Goal: Task Accomplishment & Management: Use online tool/utility

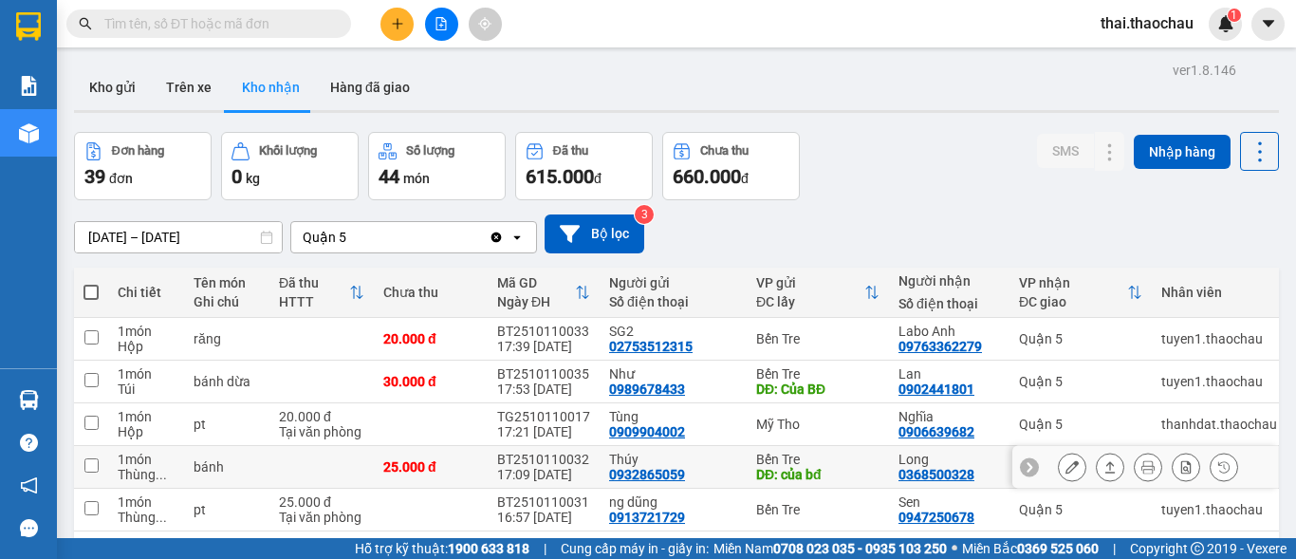
scroll to position [190, 0]
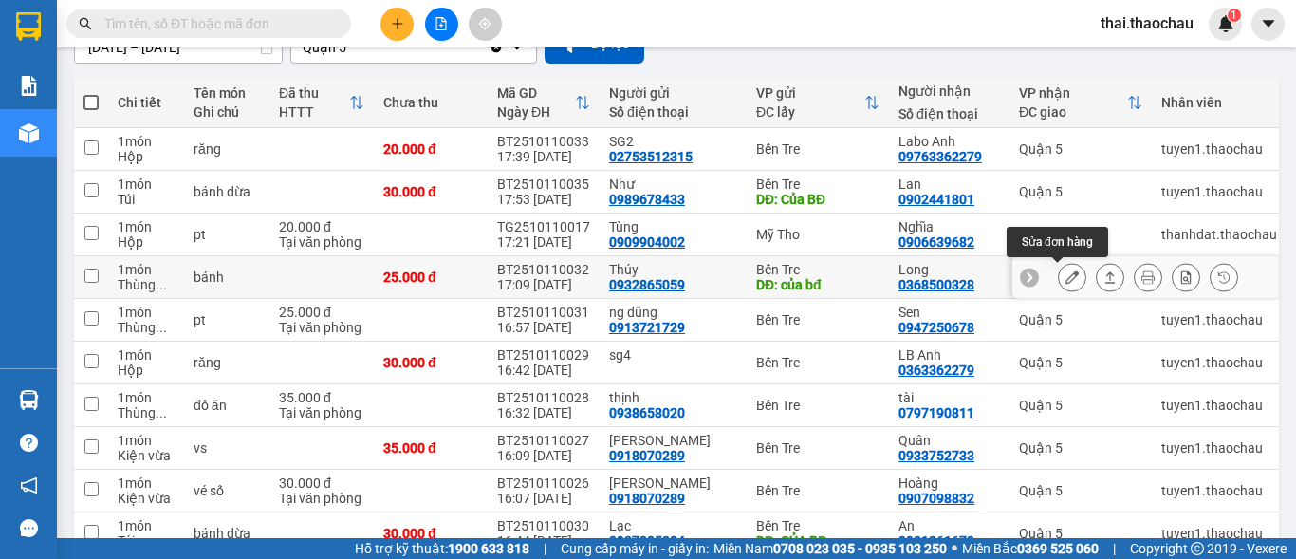
click at [1065, 282] on icon at bounding box center [1071, 276] width 13 height 13
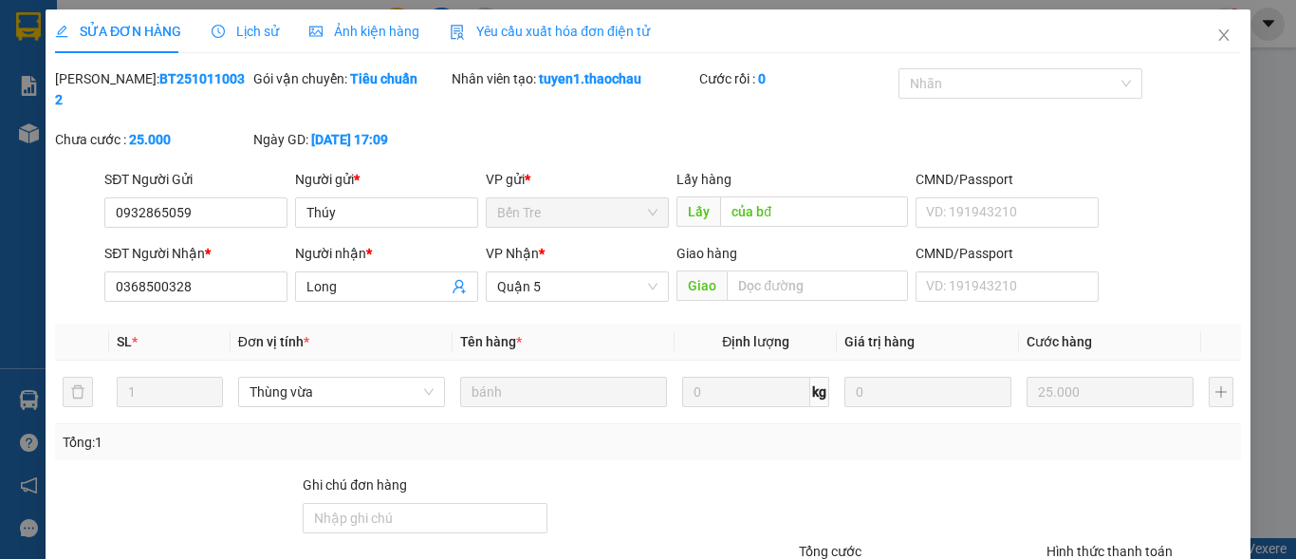
type input "0932865059"
type input "Thúy"
type input "của bđ"
type input "0368500328"
type input "Long"
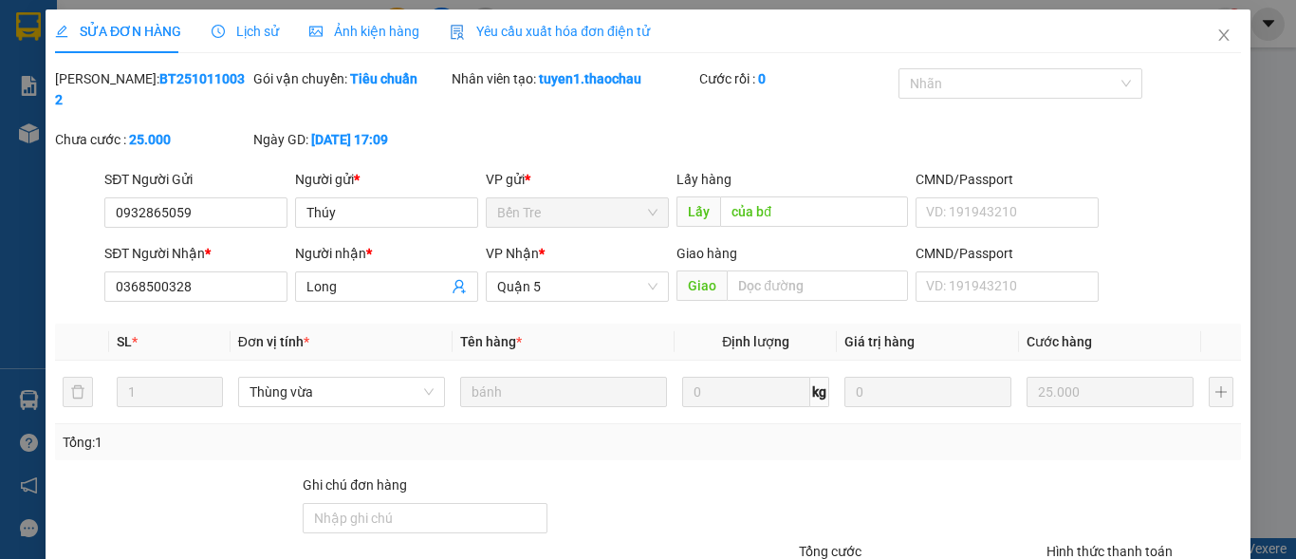
type input "25.000"
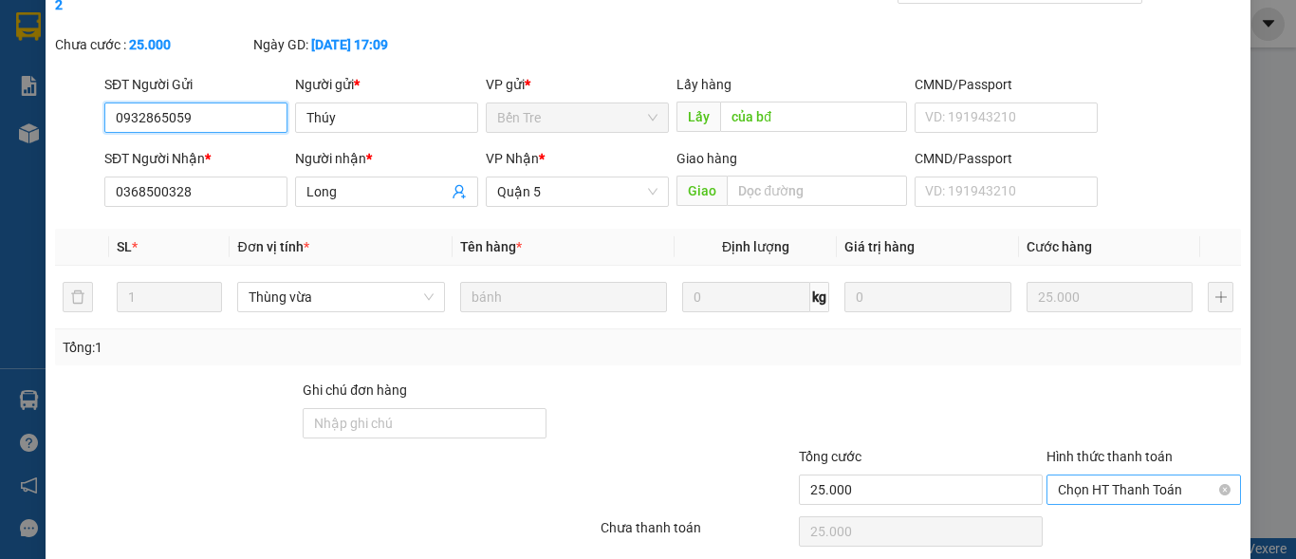
click at [1112, 475] on span "Chọn HT Thanh Toán" at bounding box center [1144, 489] width 172 height 28
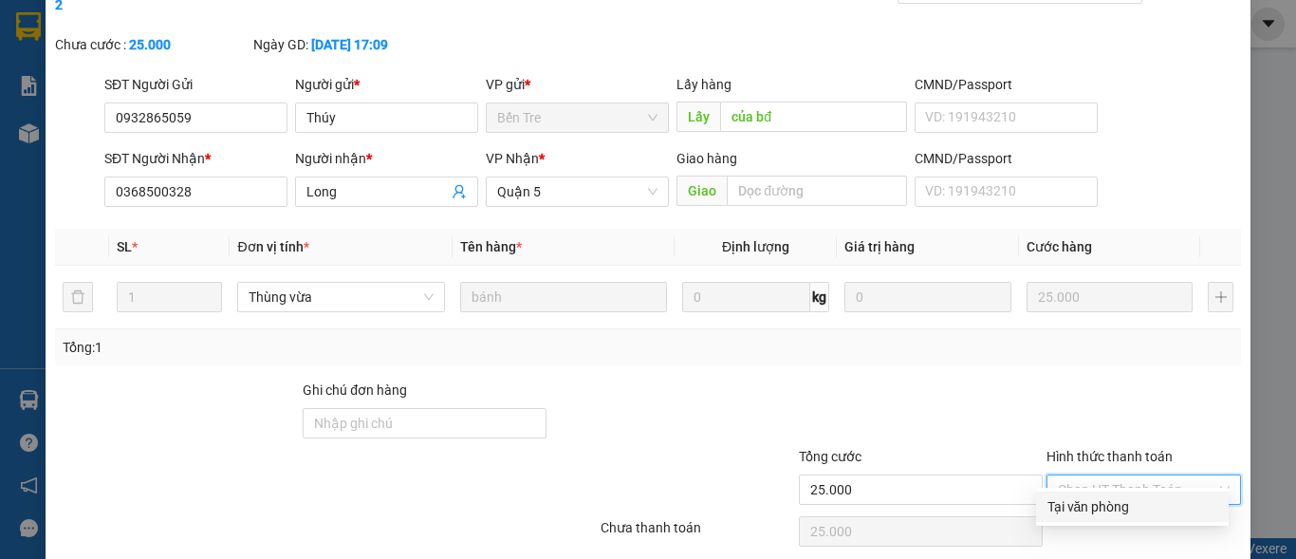
click at [1097, 493] on div "Tại văn phòng" at bounding box center [1132, 506] width 193 height 30
type input "0"
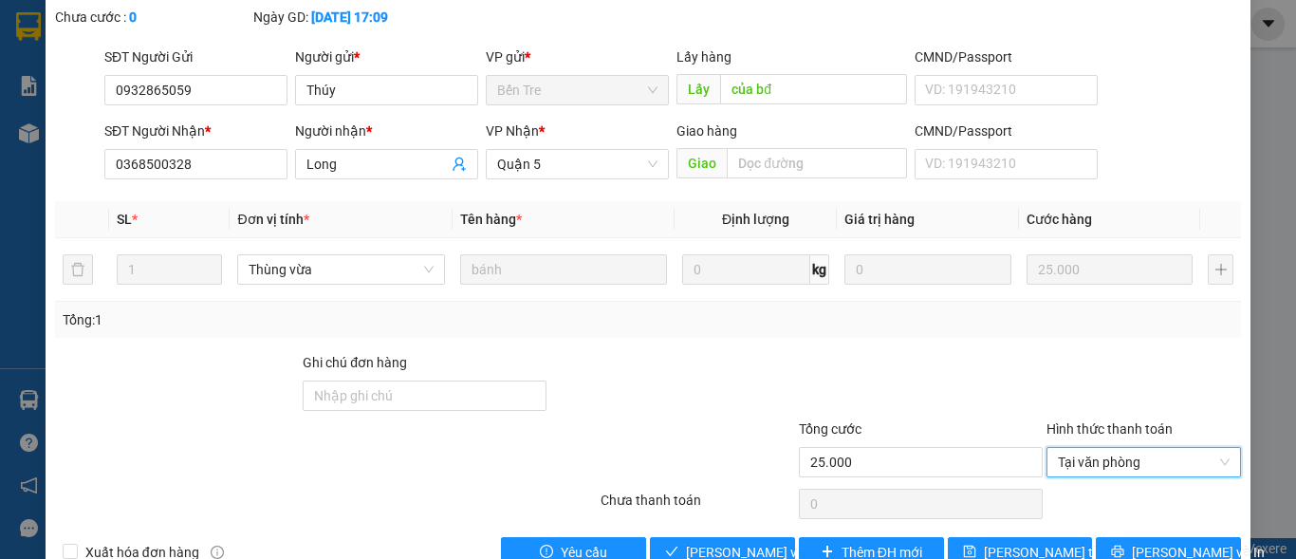
scroll to position [147, 0]
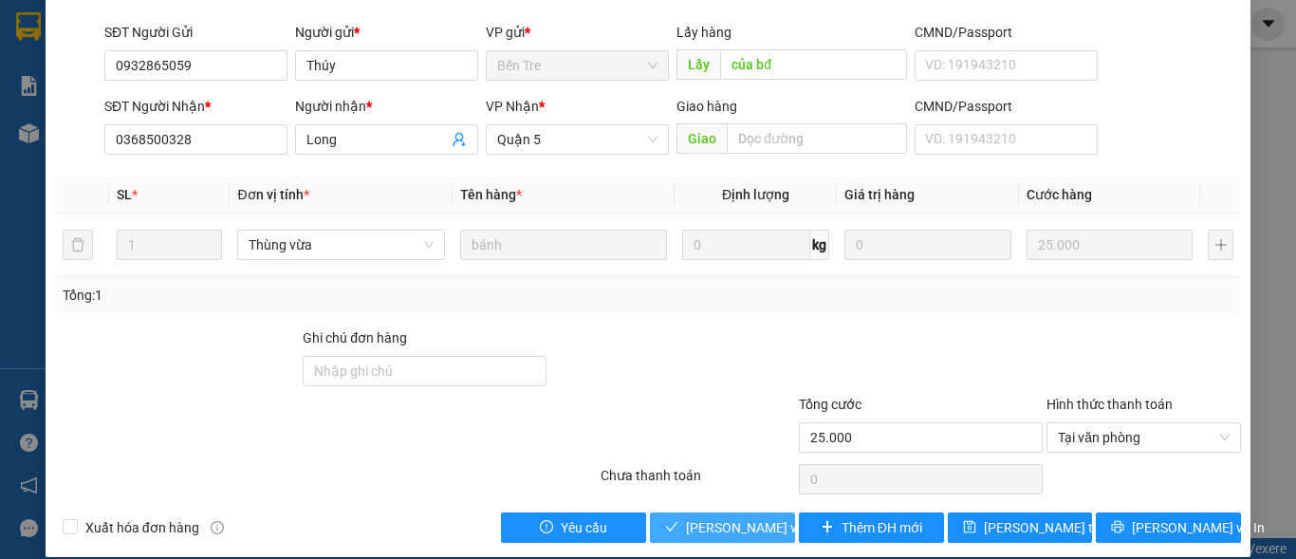
click at [756, 517] on span "[PERSON_NAME] và Giao hàng" at bounding box center [777, 527] width 182 height 21
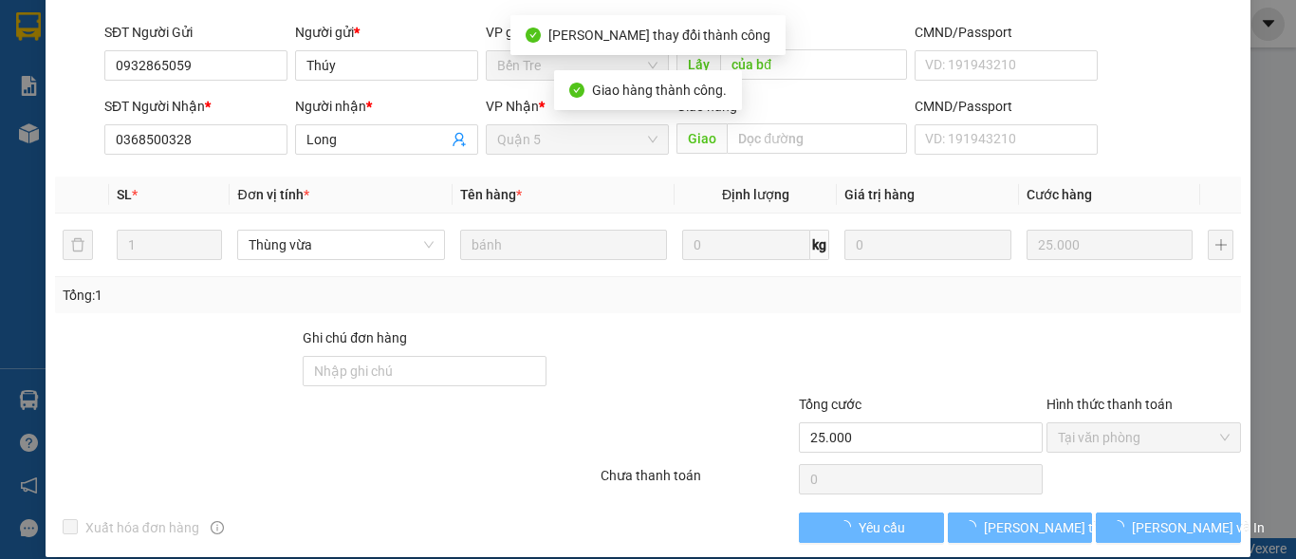
scroll to position [0, 0]
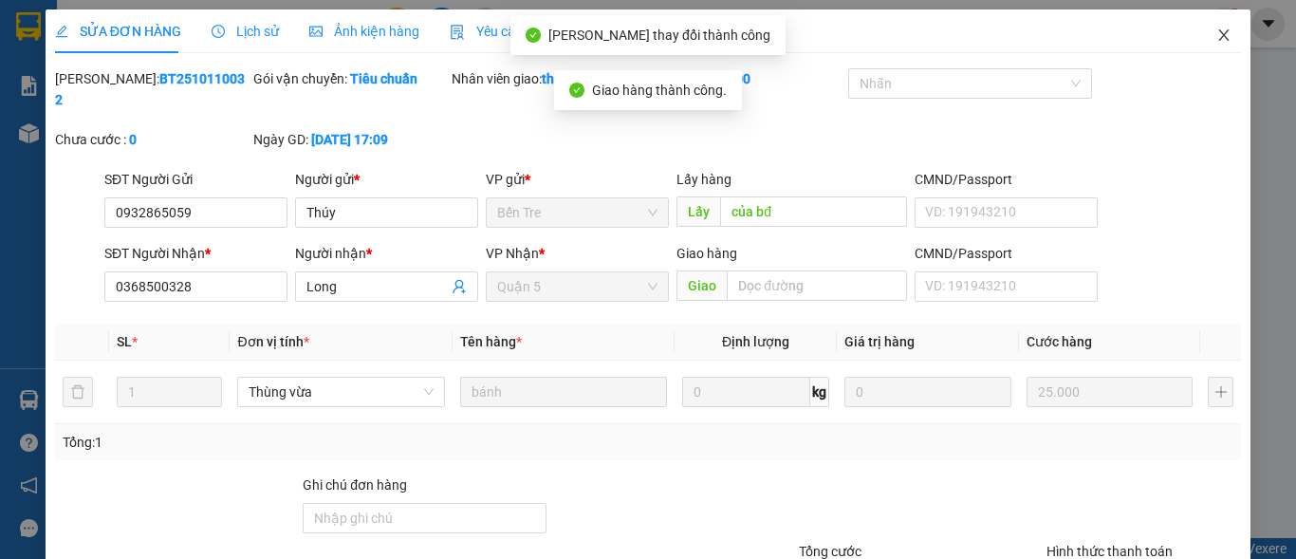
click at [1216, 35] on icon "close" at bounding box center [1223, 35] width 15 height 15
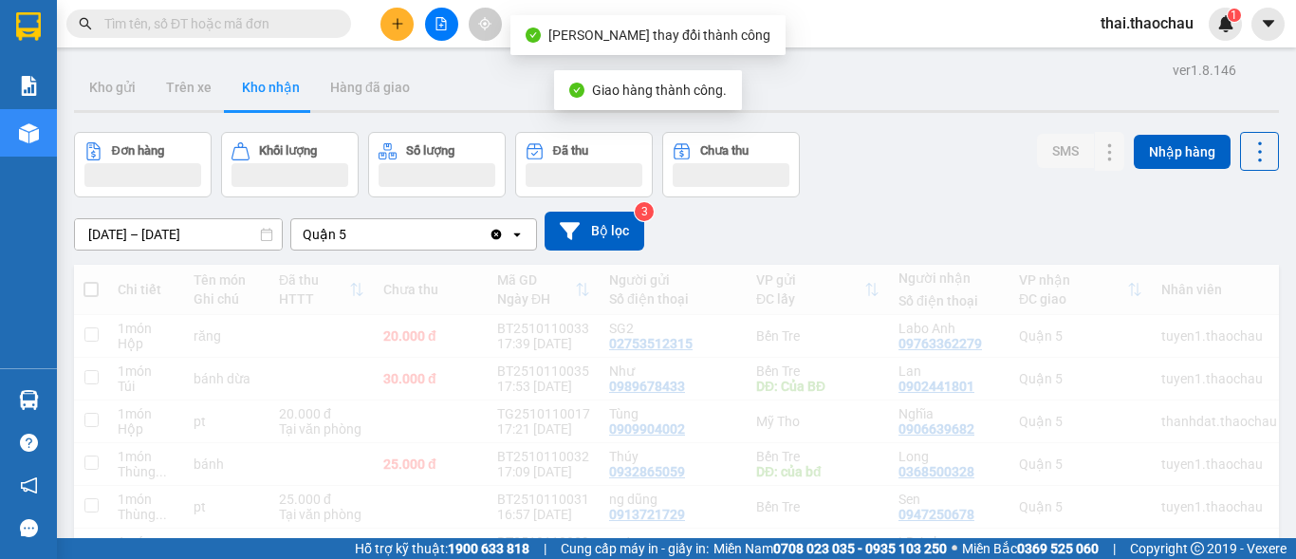
click at [1212, 35] on div "1" at bounding box center [1225, 24] width 33 height 33
click at [1295, 0] on div at bounding box center [1296, 0] width 0 height 0
click at [1295, 24] on div "Thông báo Thông báo của bạn Tính năng mới Tất cả Chưa có thông báo mới ;" at bounding box center [1296, 279] width 0 height 559
click at [1295, 90] on div "Thông báo Thông báo của bạn Tính năng mới Tất cả Chưa có thông báo mới ;" at bounding box center [1296, 279] width 0 height 559
click at [1295, 32] on div "Thông báo Thông báo của bạn Tính năng mới Tất cả Chưa có thông báo mới ;" at bounding box center [1296, 279] width 0 height 559
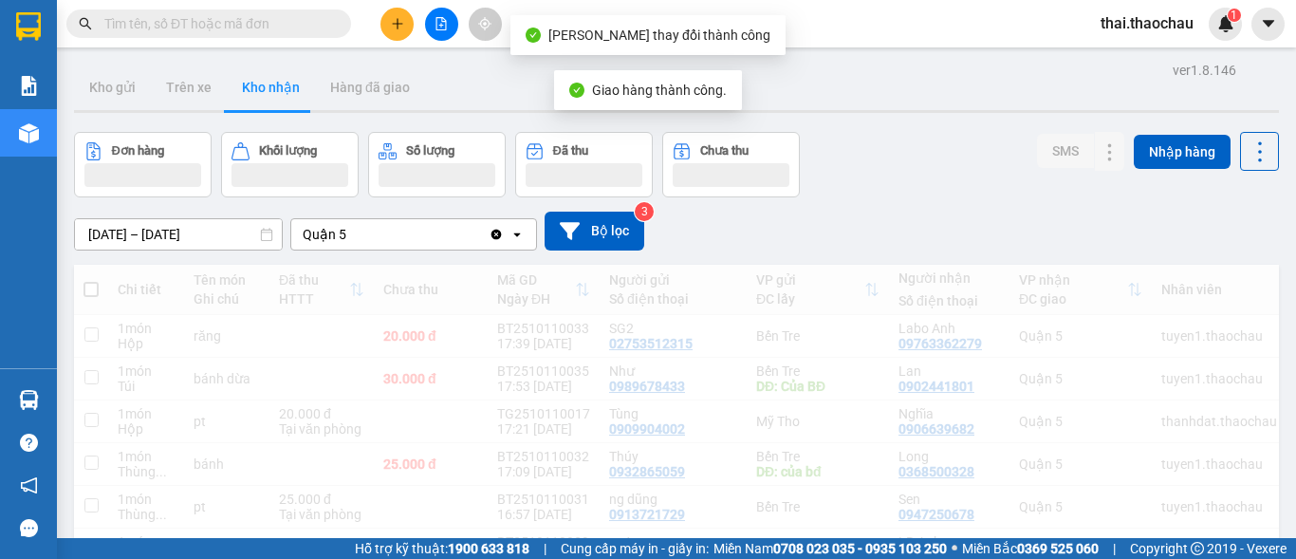
click at [1295, 30] on div "Thông báo Thông báo của bạn Tính năng mới Tất cả Chưa có thông báo mới ;" at bounding box center [1296, 279] width 0 height 559
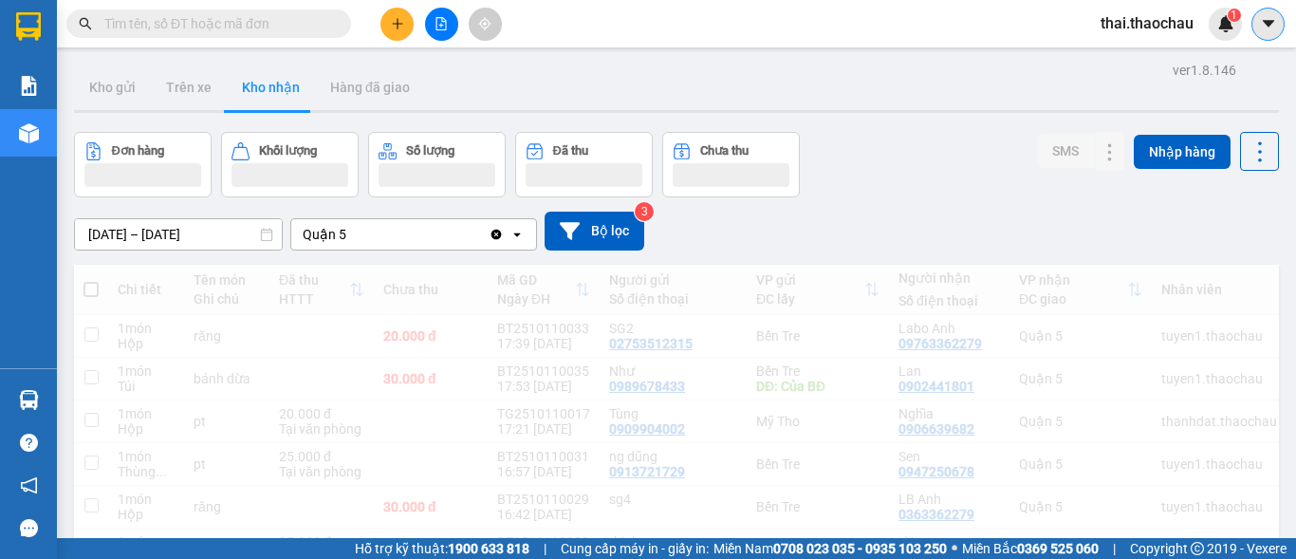
click at [1267, 27] on body "Kết quả tìm kiếm ( 0 ) Bộ lọc No Data thai.thaochau 1 Báo cáo Báo cáo dòng tiền…" at bounding box center [648, 279] width 1296 height 559
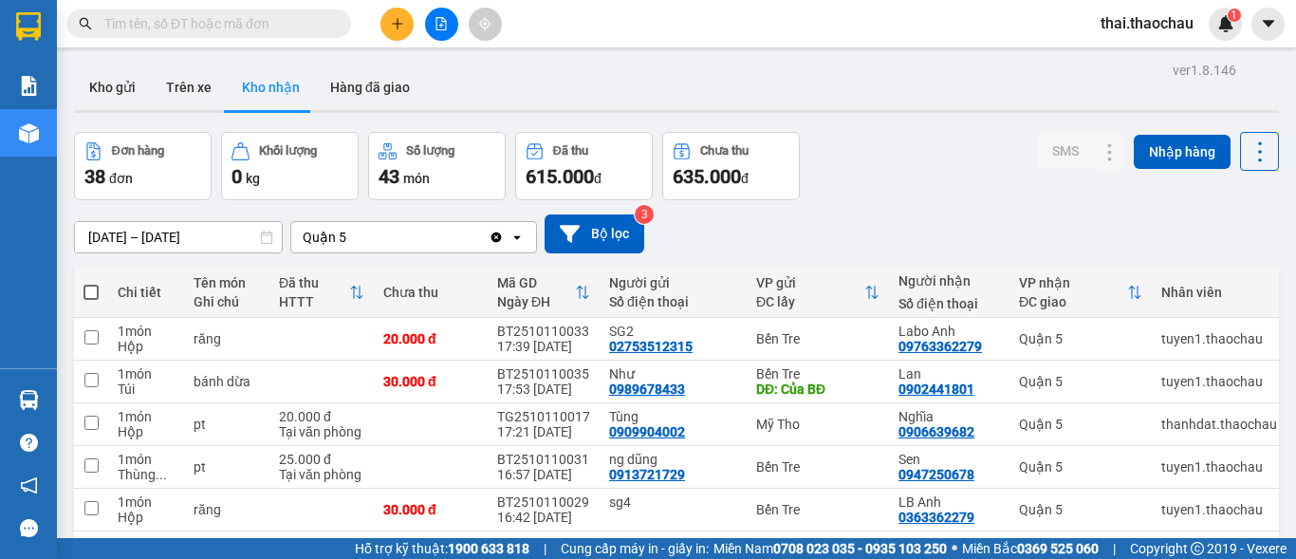
scroll to position [379, 0]
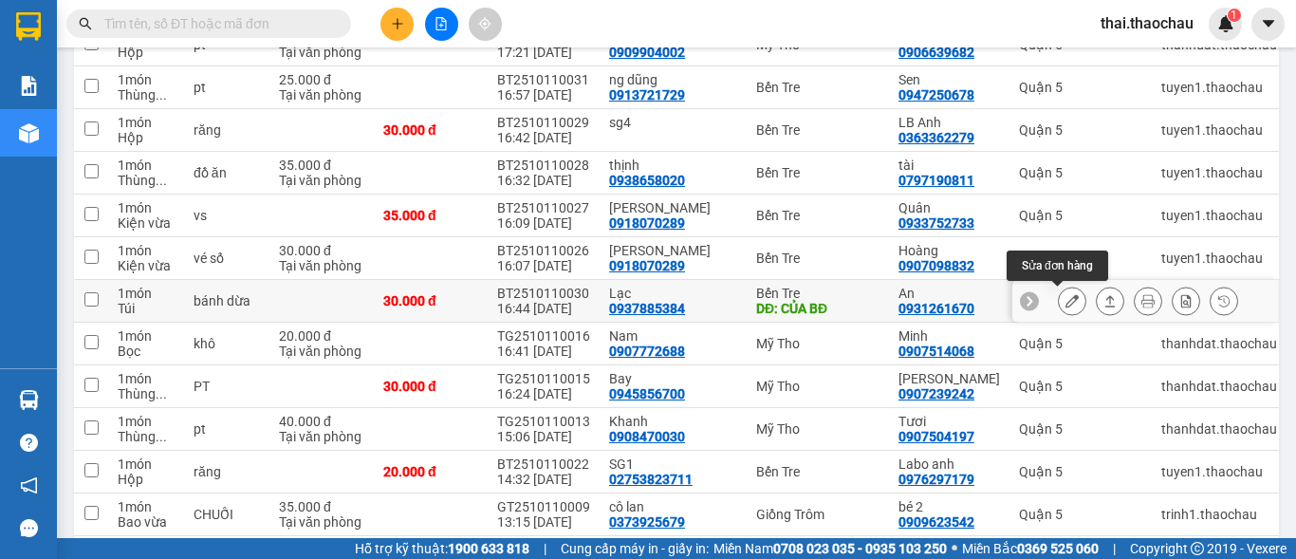
click at [1059, 301] on button at bounding box center [1072, 301] width 27 height 33
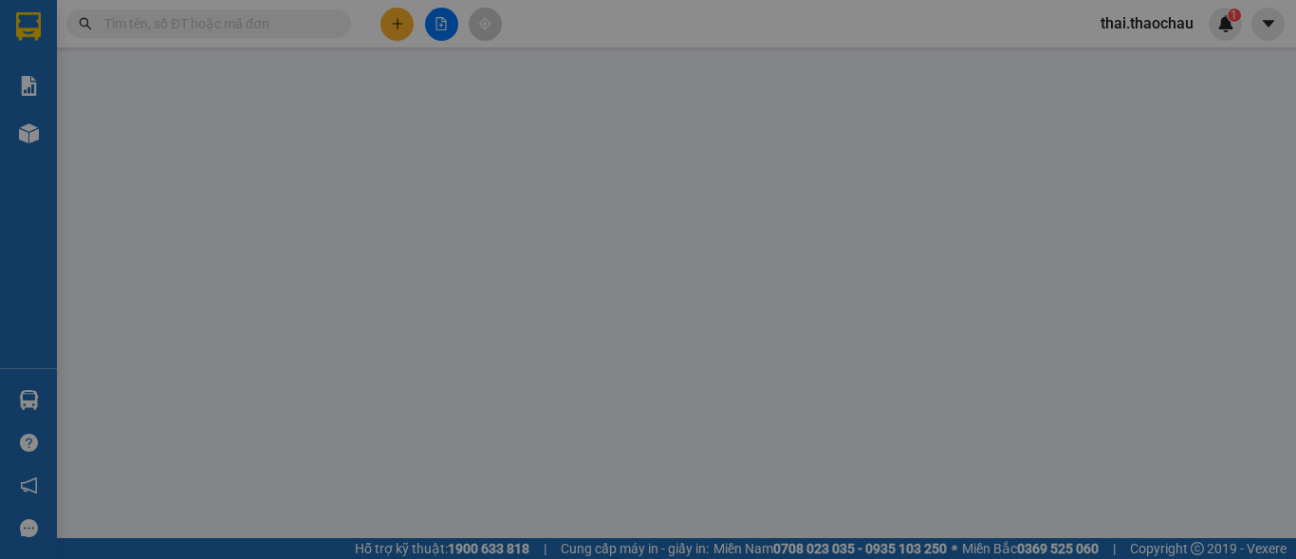
click at [1045, 301] on div "Total Paid Fee Total UnPaid Fee Cash Collection Total Fee Mã ĐH: Gói vận chuyển…" at bounding box center [648, 368] width 1186 height 601
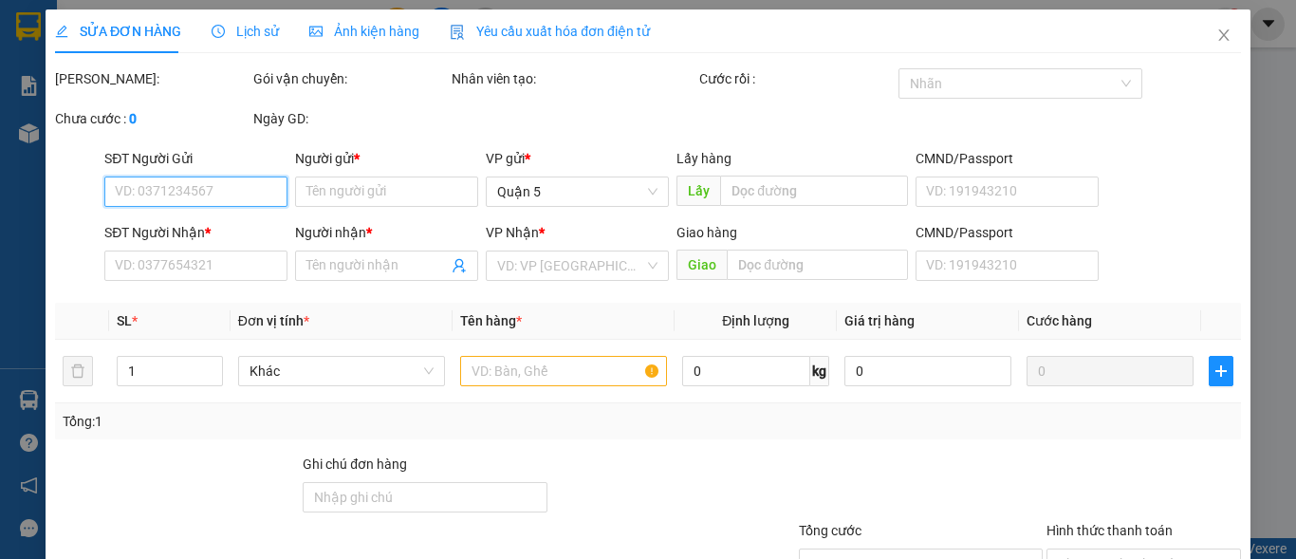
type input "0937885384"
type input "Lạc"
type input "CỦA BĐ"
type input "0931261670"
type input "An"
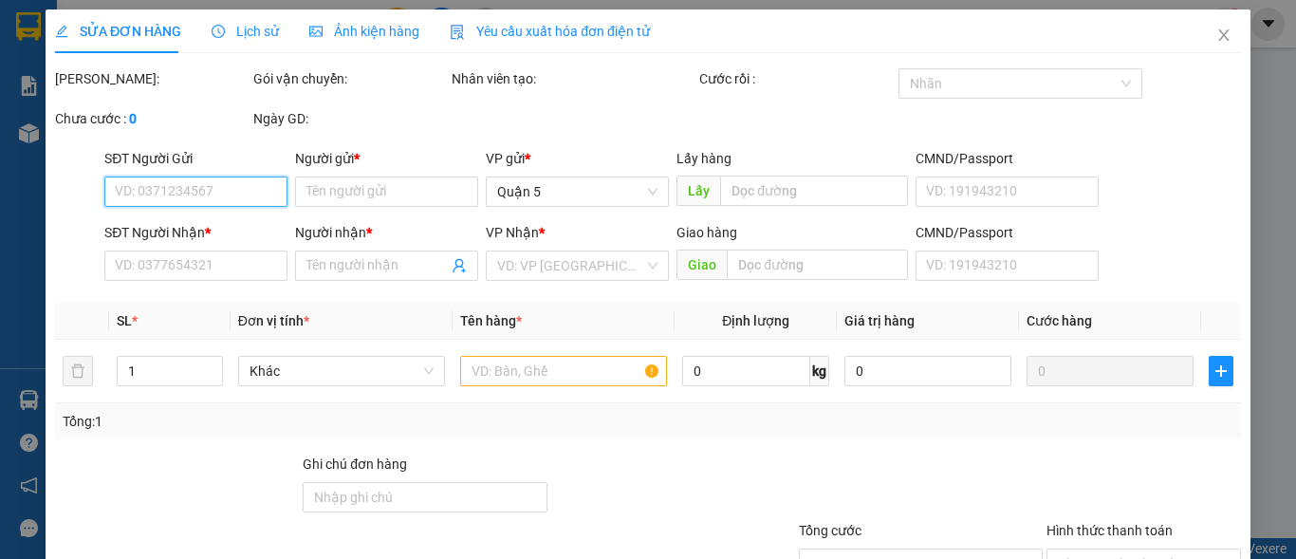
type input "30.000"
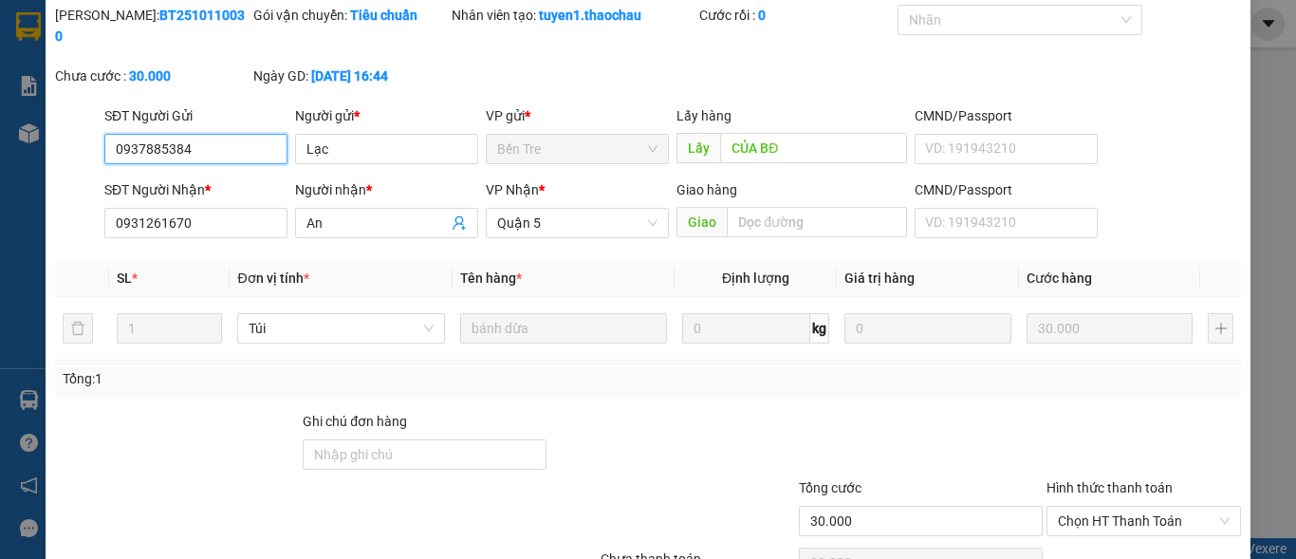
scroll to position [95, 0]
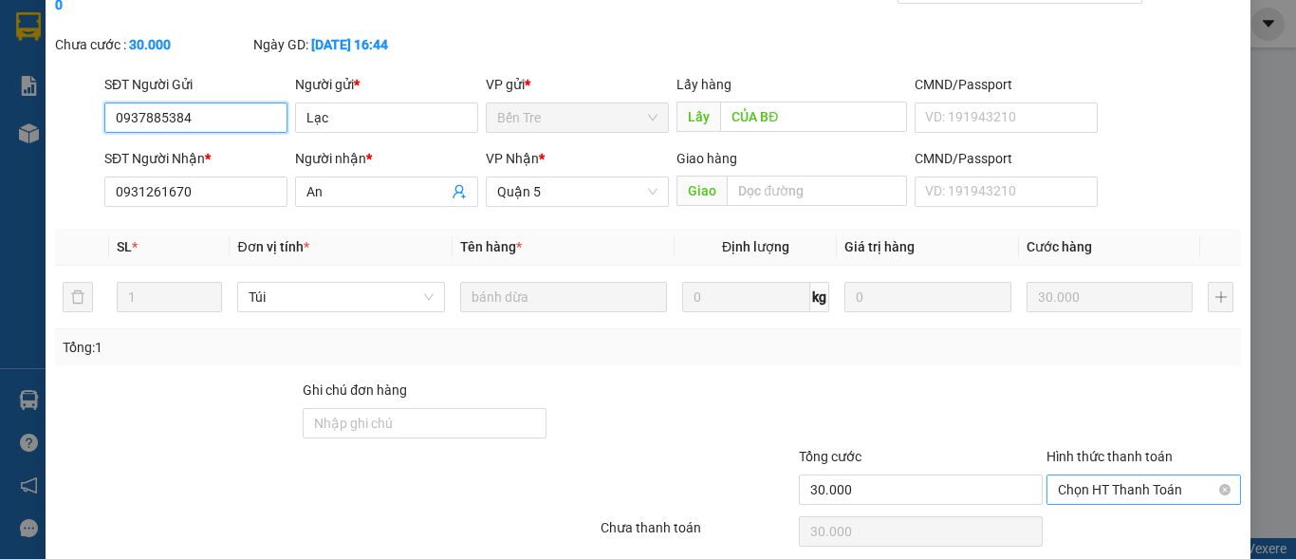
click at [1107, 475] on span "Chọn HT Thanh Toán" at bounding box center [1144, 489] width 172 height 28
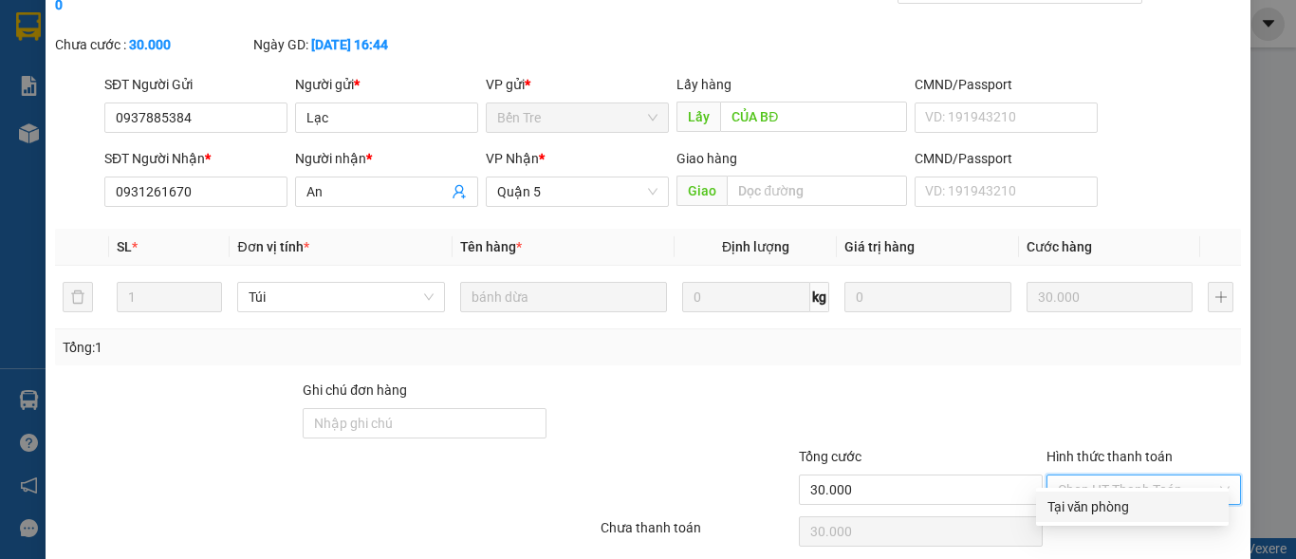
drag, startPoint x: 1081, startPoint y: 510, endPoint x: 1080, endPoint y: 488, distance: 22.8
click at [1081, 511] on div "Tại văn phòng" at bounding box center [1132, 506] width 170 height 21
type input "0"
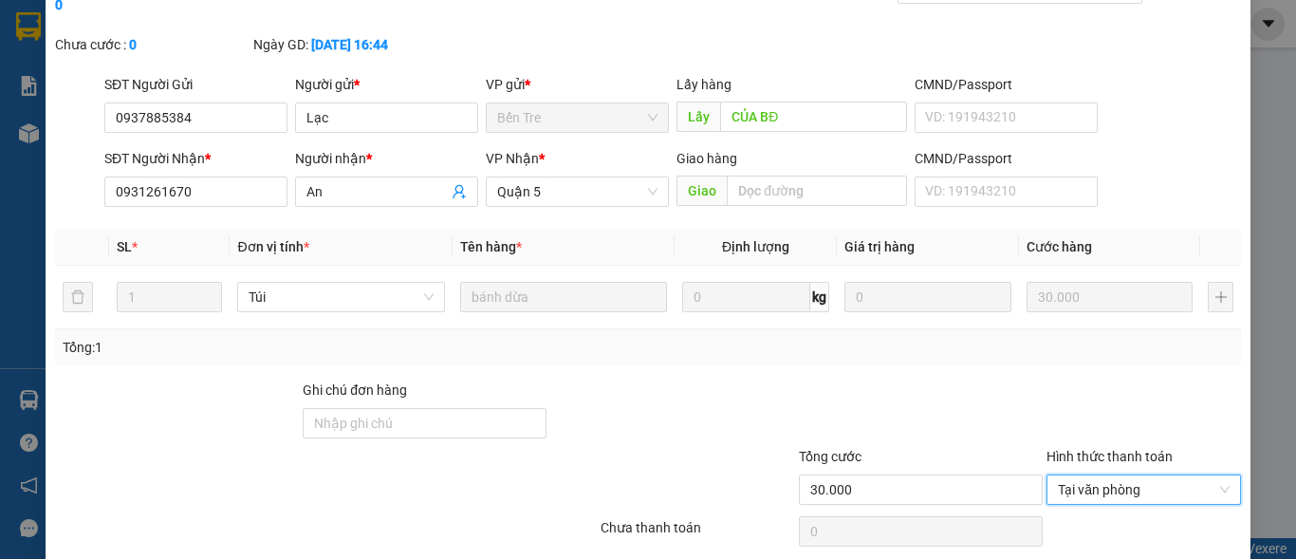
scroll to position [147, 0]
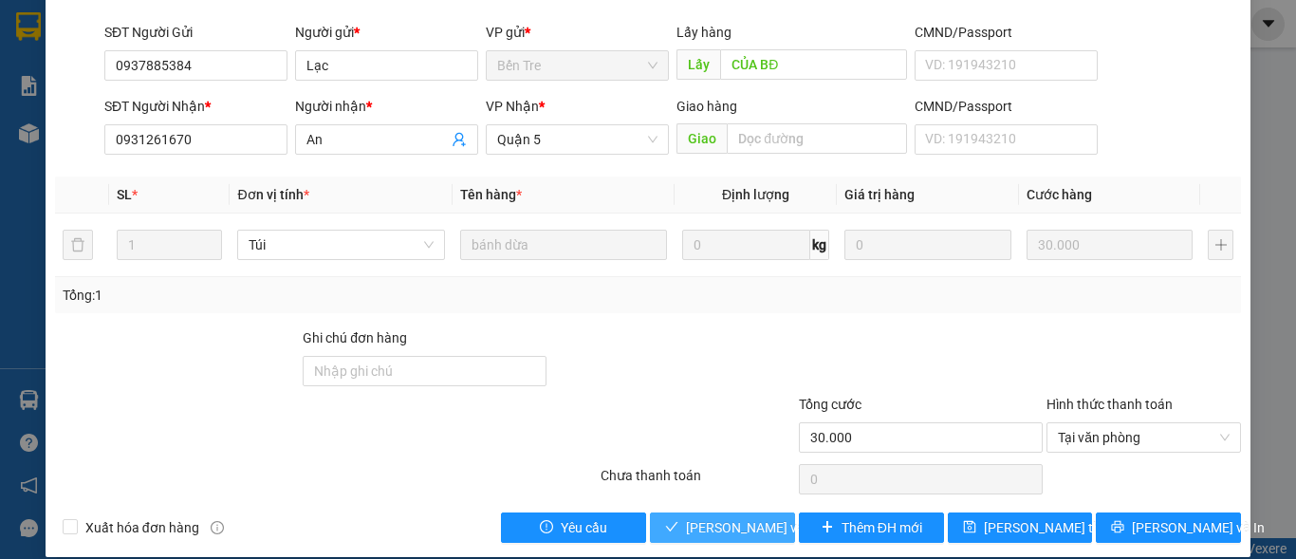
click at [737, 517] on span "[PERSON_NAME] và Giao hàng" at bounding box center [777, 527] width 182 height 21
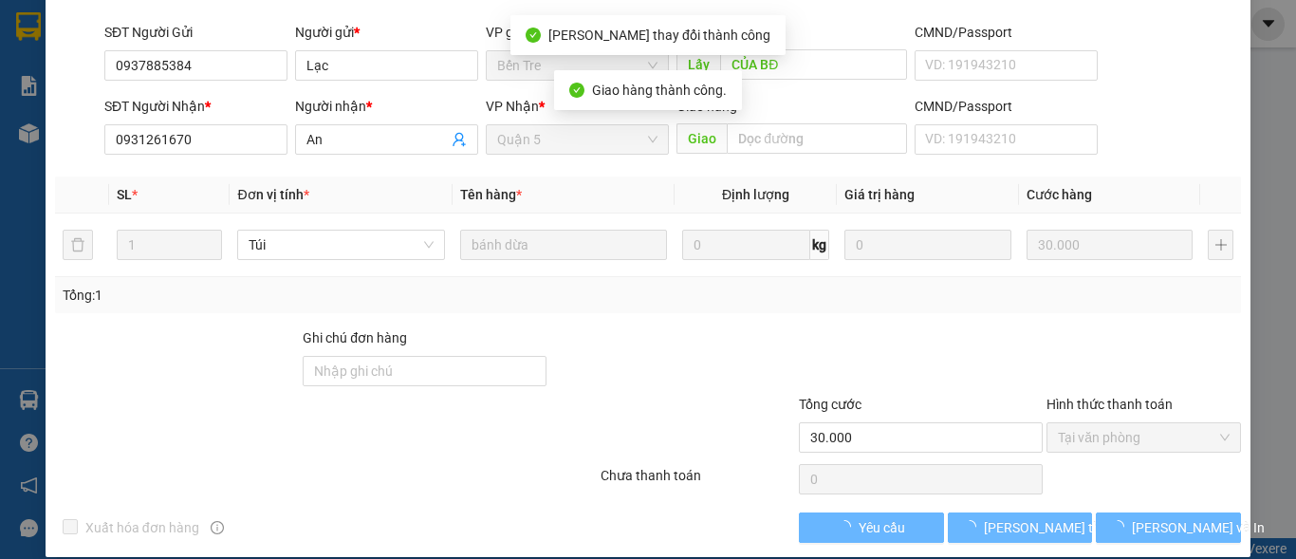
scroll to position [0, 0]
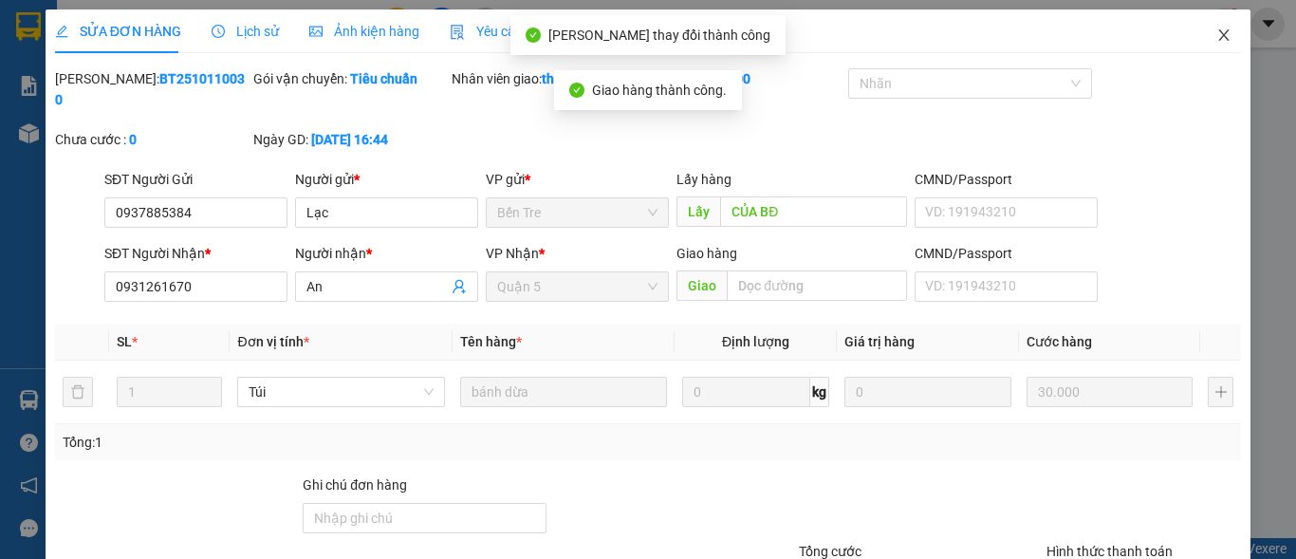
click at [1216, 42] on icon "close" at bounding box center [1223, 35] width 15 height 15
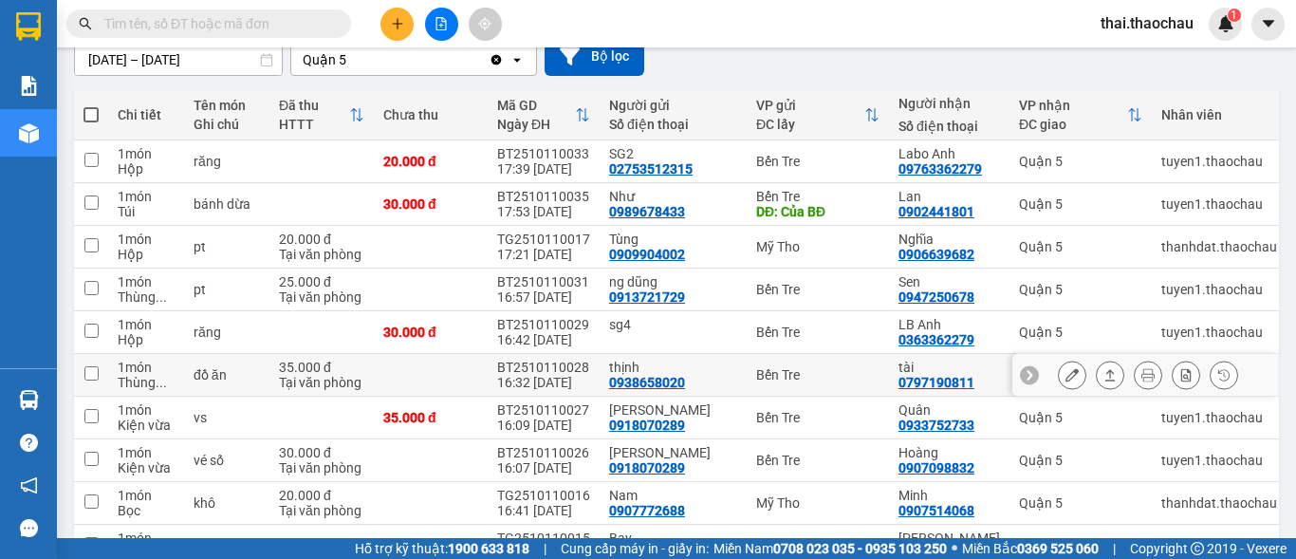
scroll to position [285, 0]
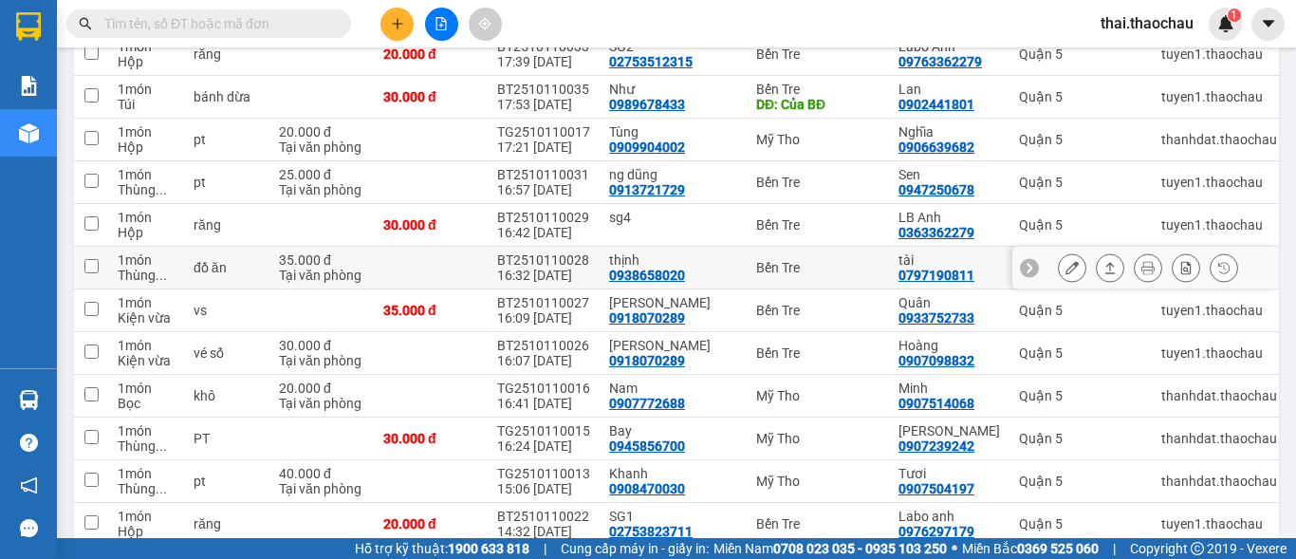
click at [1211, 267] on button at bounding box center [1224, 267] width 27 height 33
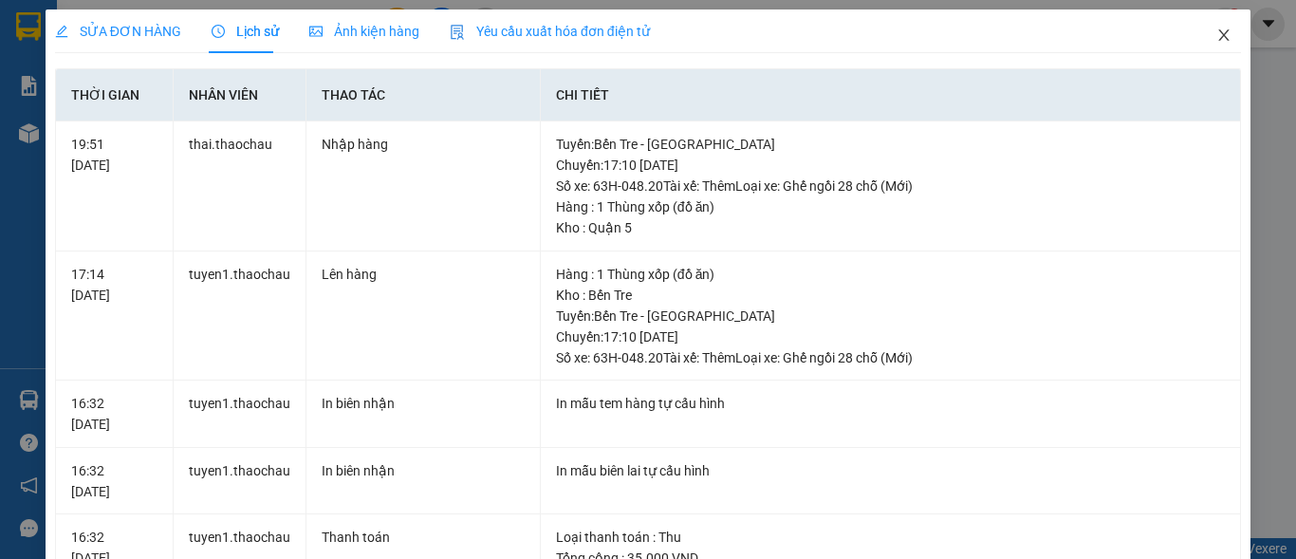
click at [1219, 31] on icon "close" at bounding box center [1224, 34] width 10 height 11
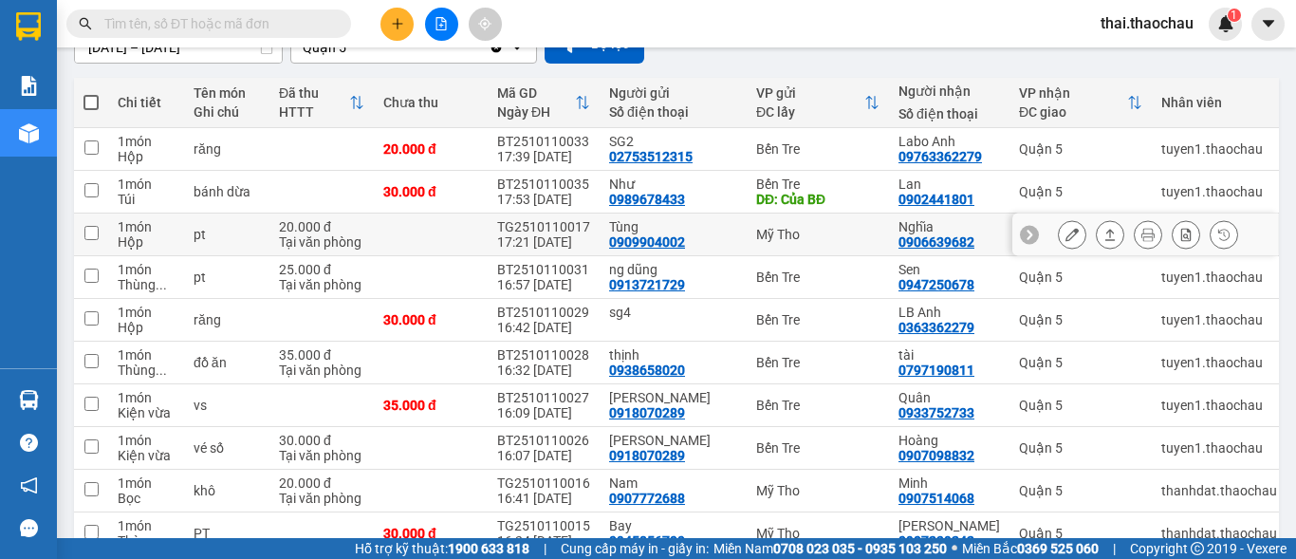
scroll to position [379, 0]
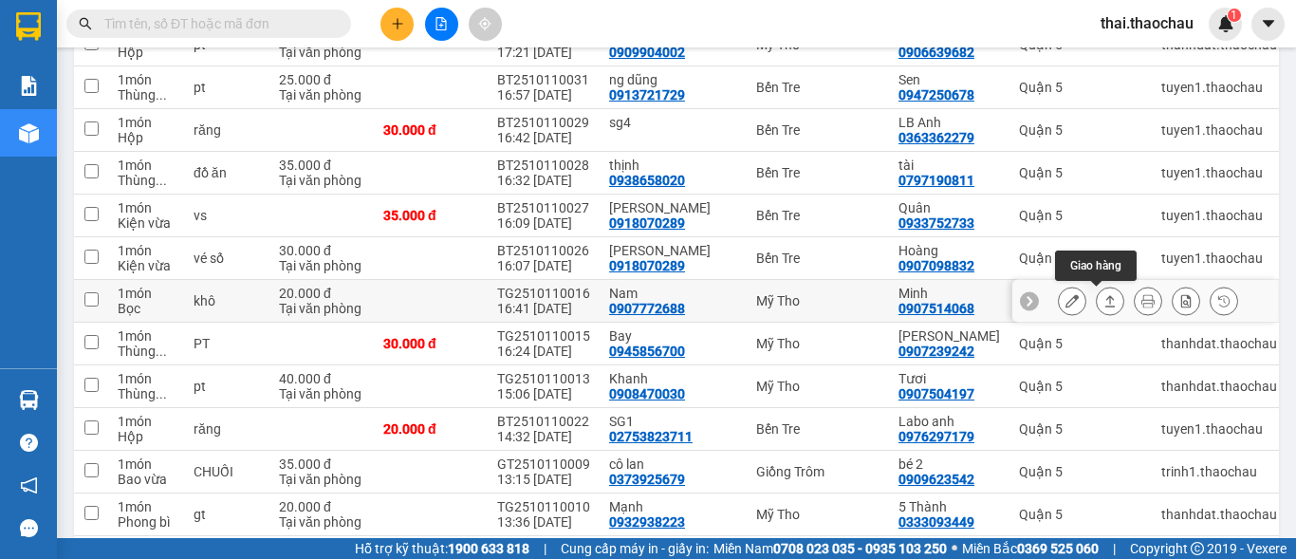
click at [1103, 300] on icon at bounding box center [1109, 300] width 13 height 13
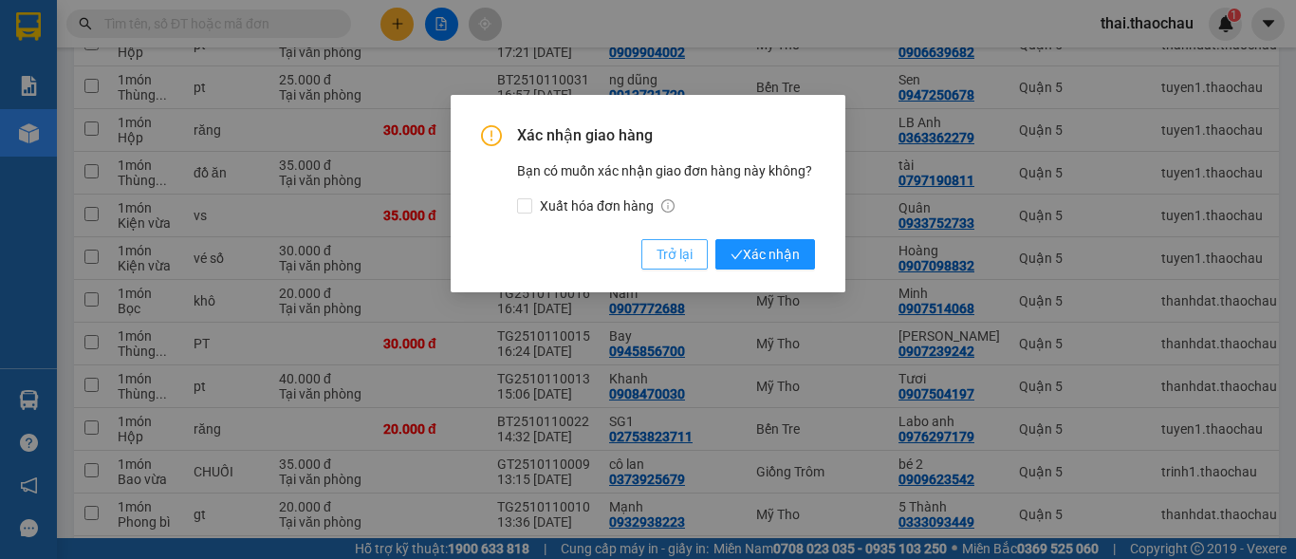
click at [704, 257] on button "Trở lại" at bounding box center [674, 254] width 66 height 30
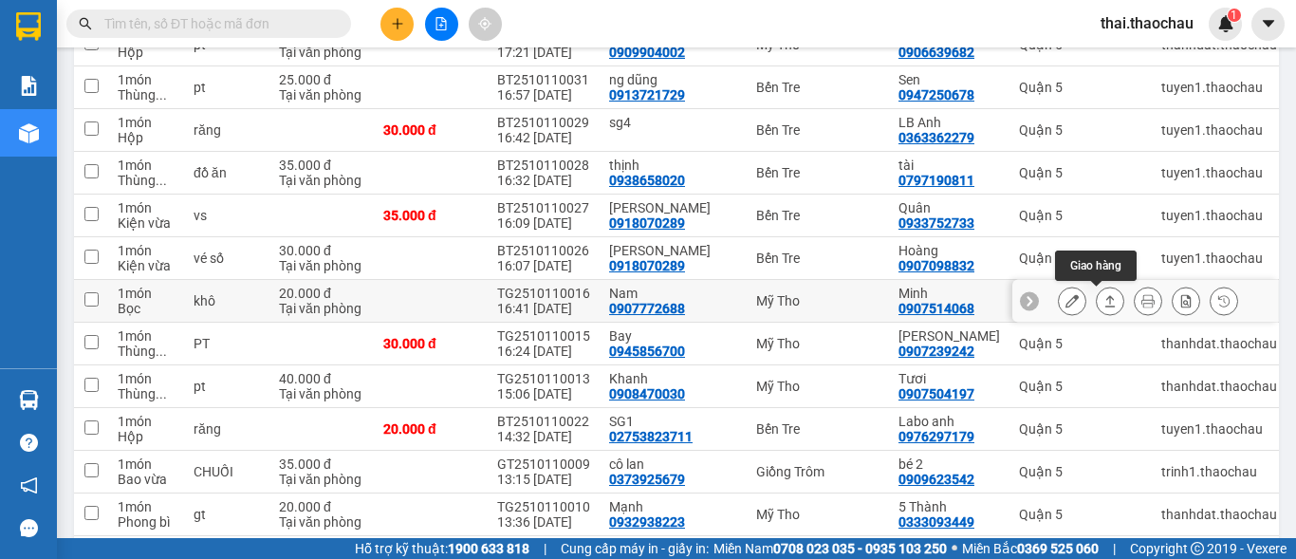
click at [1103, 302] on icon at bounding box center [1109, 300] width 13 height 13
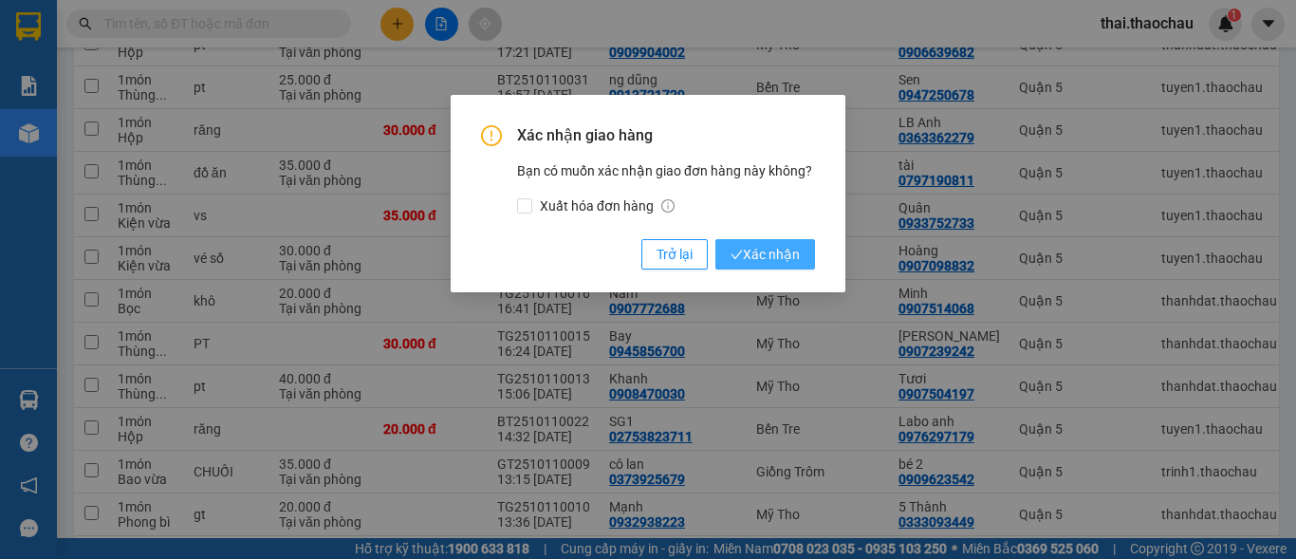
click at [788, 259] on span "Xác nhận" at bounding box center [764, 254] width 69 height 21
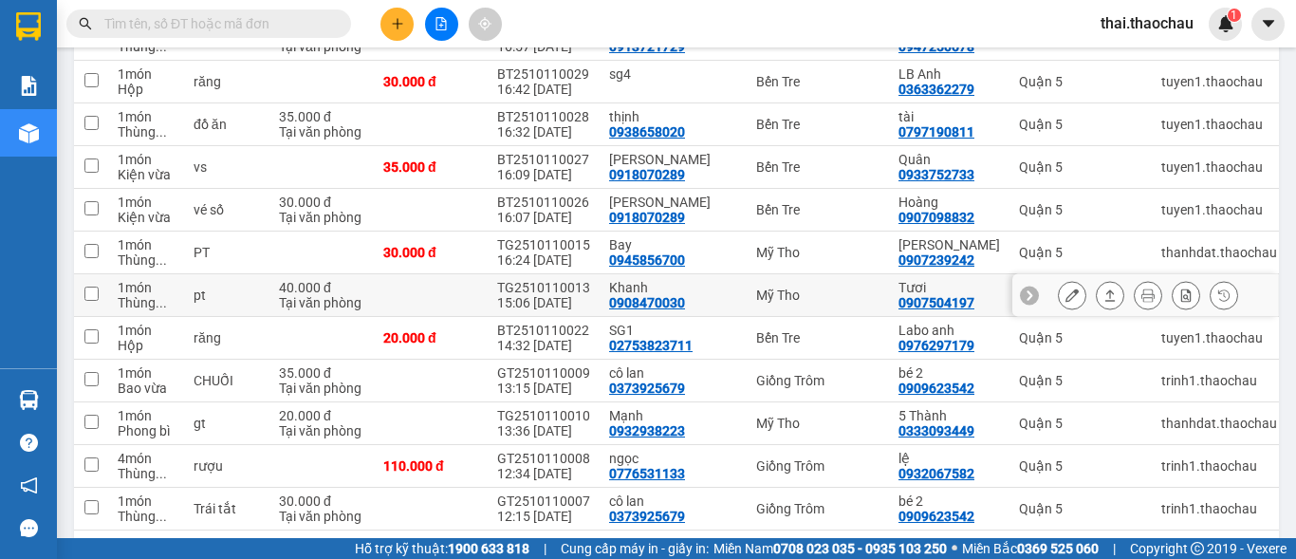
scroll to position [474, 0]
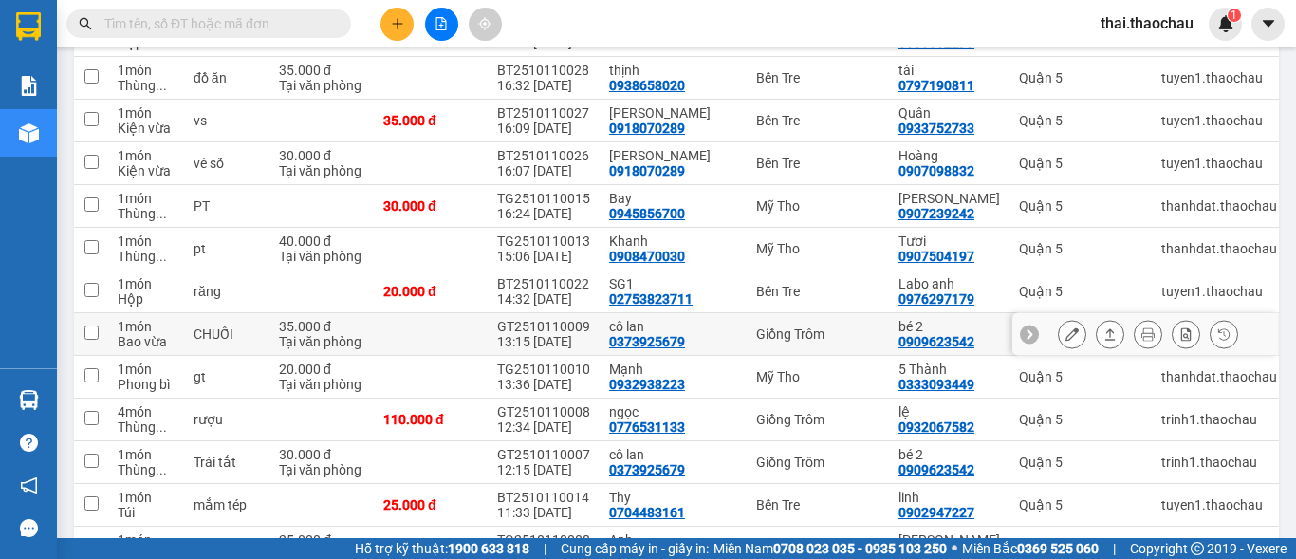
click at [1103, 334] on icon at bounding box center [1109, 333] width 13 height 13
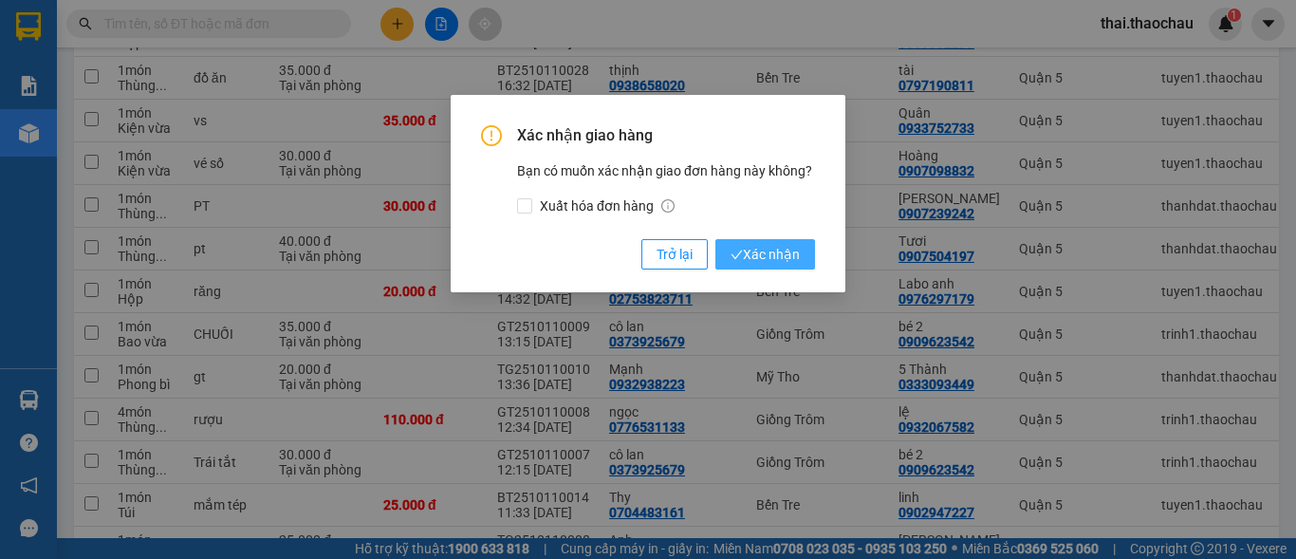
click at [760, 249] on span "Xác nhận" at bounding box center [764, 254] width 69 height 21
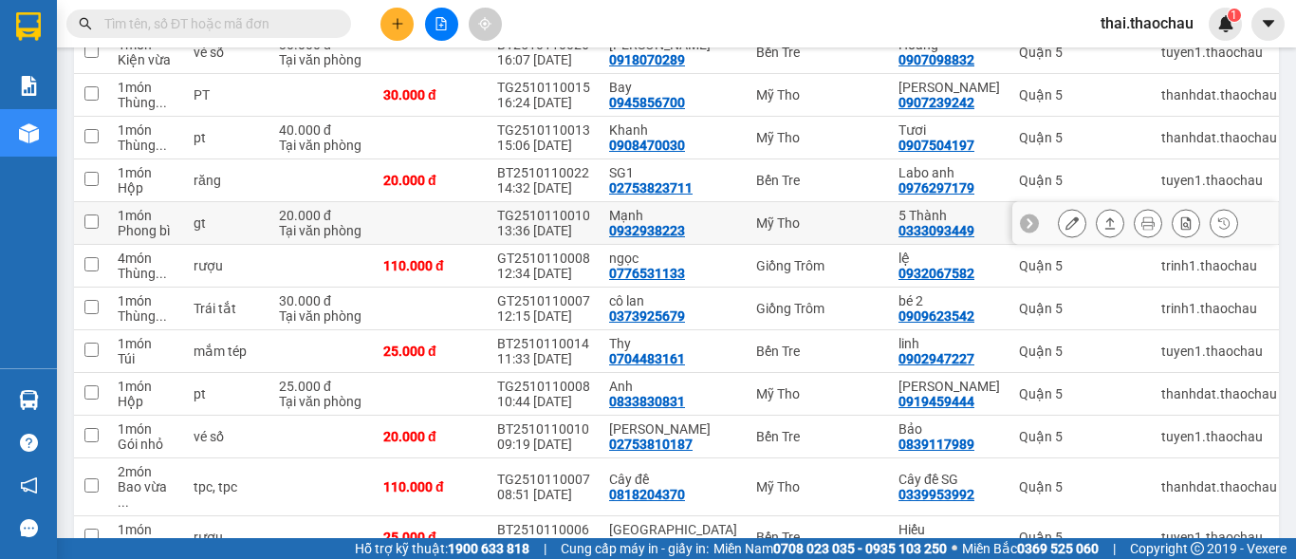
scroll to position [664, 0]
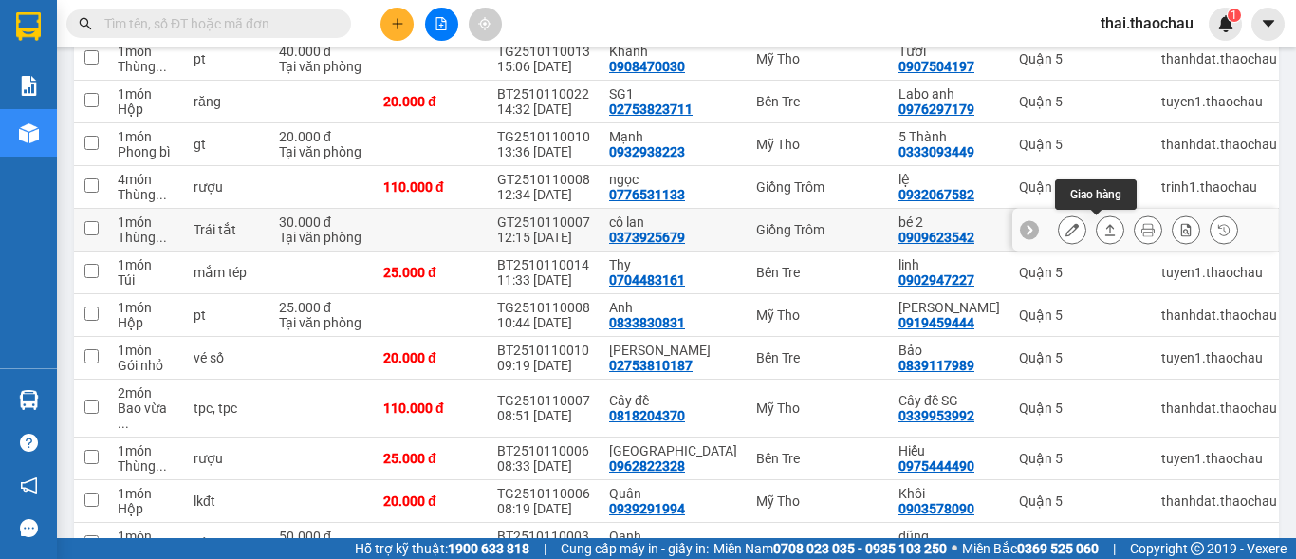
click at [1103, 231] on icon at bounding box center [1109, 229] width 13 height 13
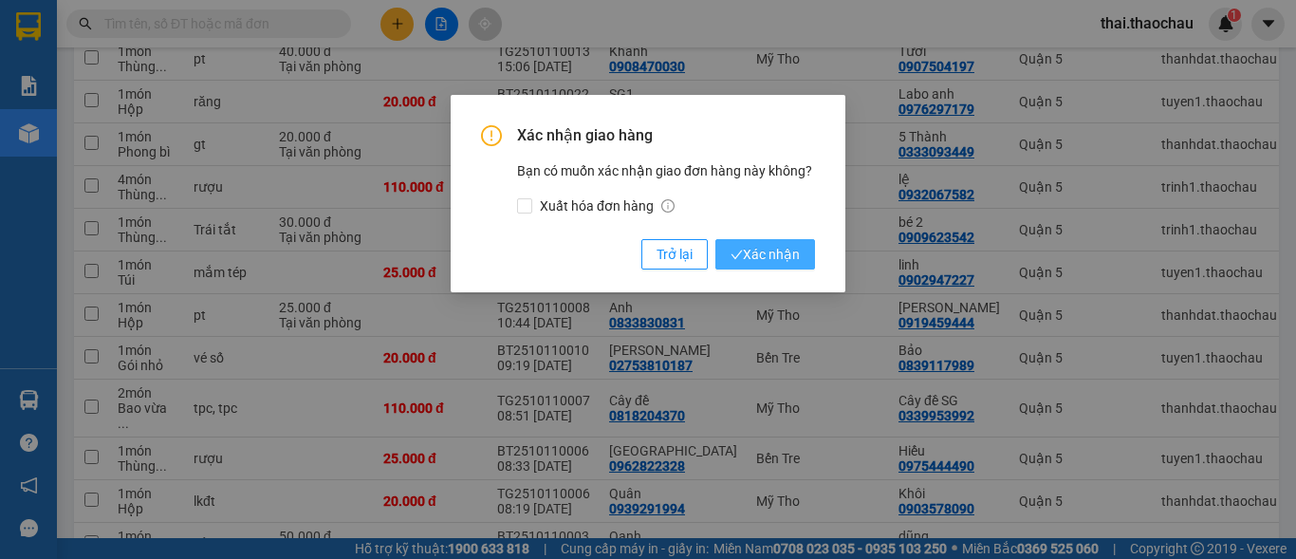
click at [751, 245] on span "Xác nhận" at bounding box center [764, 254] width 69 height 21
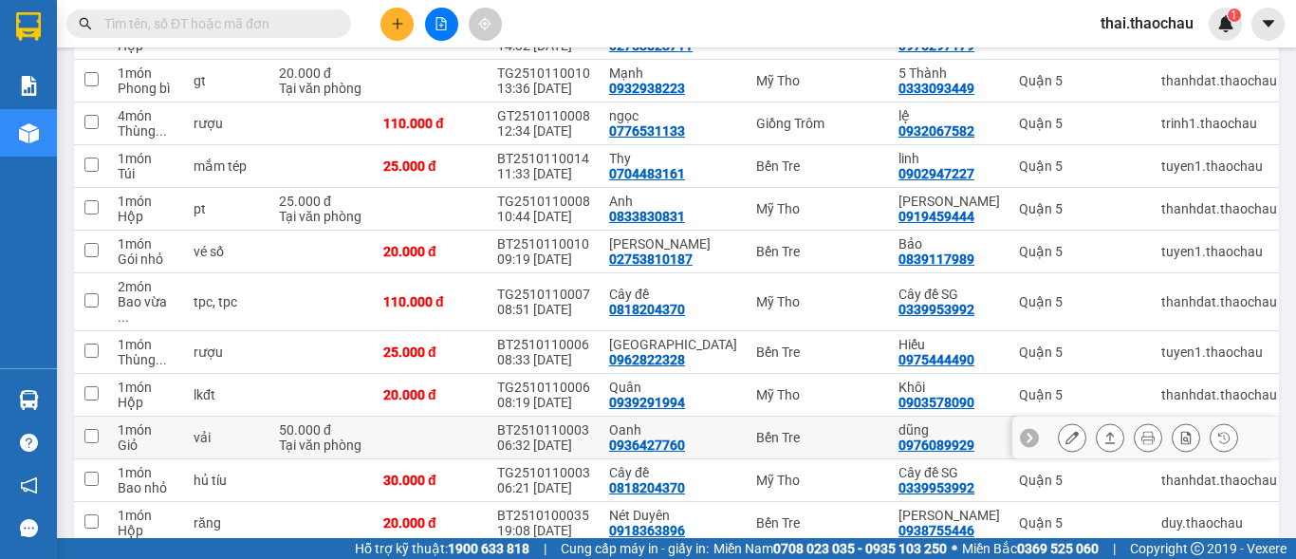
scroll to position [759, 0]
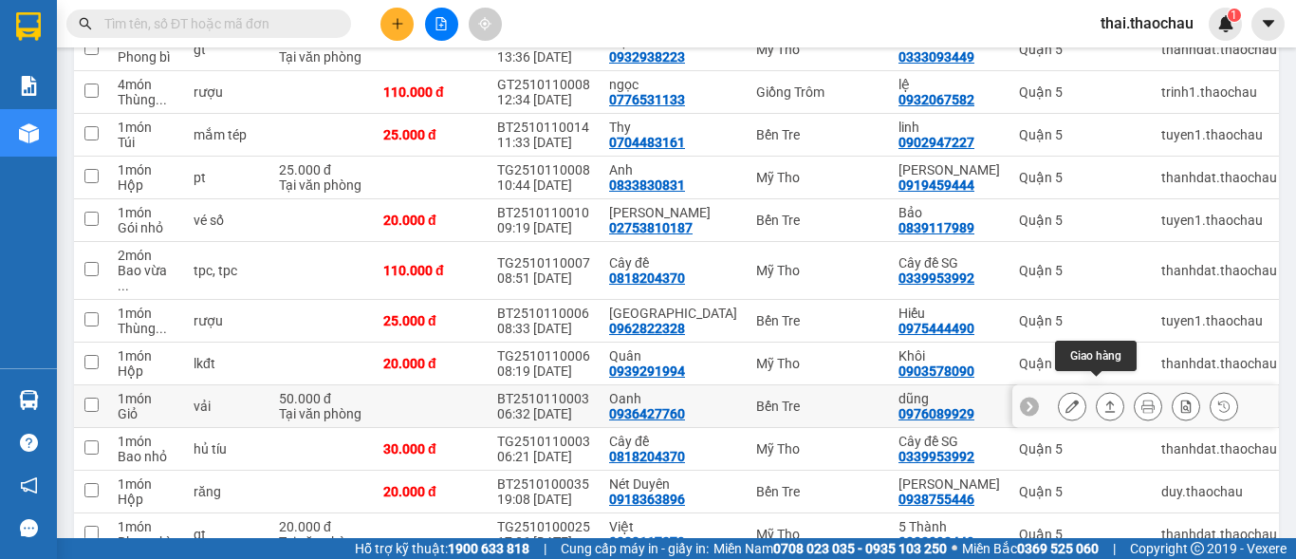
click at [1096, 392] on div at bounding box center [1110, 406] width 28 height 28
click at [1097, 390] on button at bounding box center [1110, 406] width 27 height 33
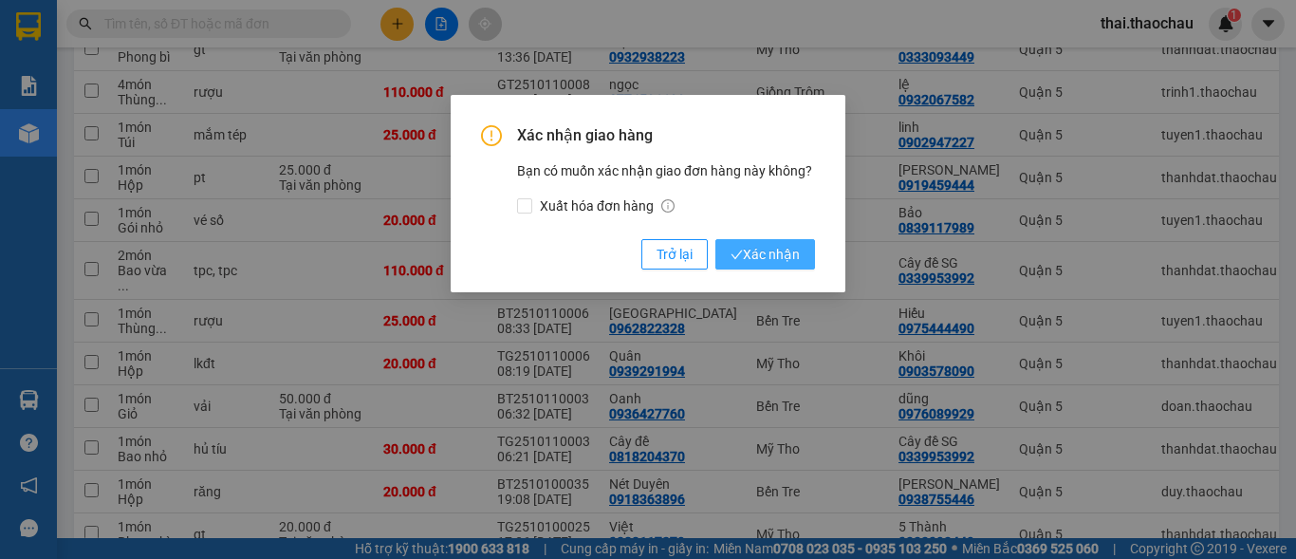
click at [779, 246] on span "Xác nhận" at bounding box center [764, 254] width 69 height 21
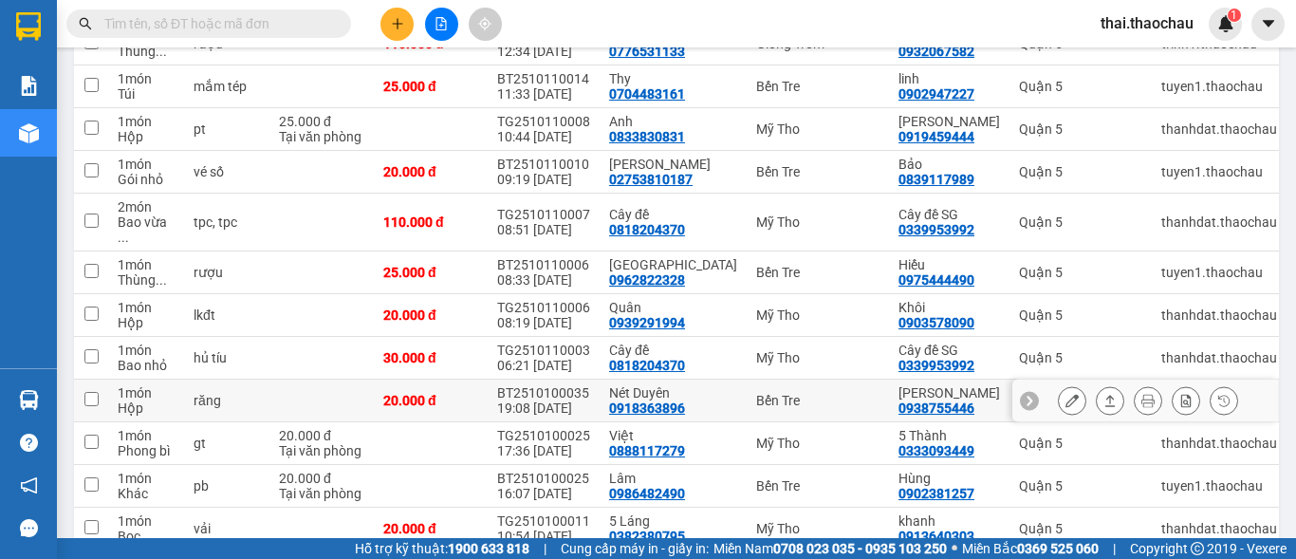
scroll to position [854, 0]
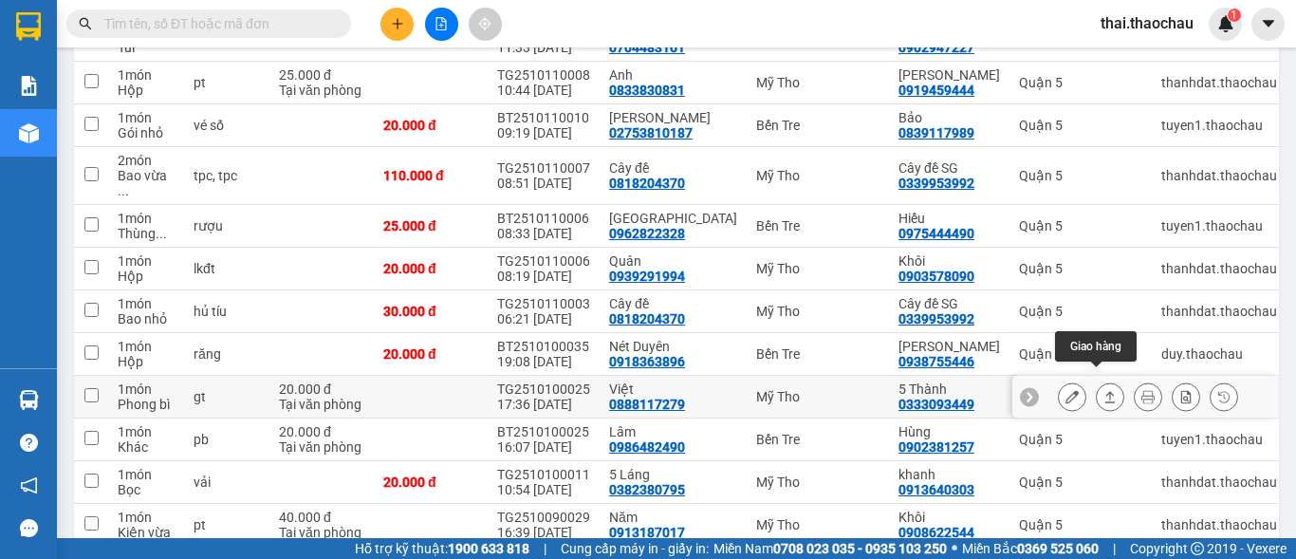
click at [1103, 390] on icon at bounding box center [1109, 396] width 13 height 13
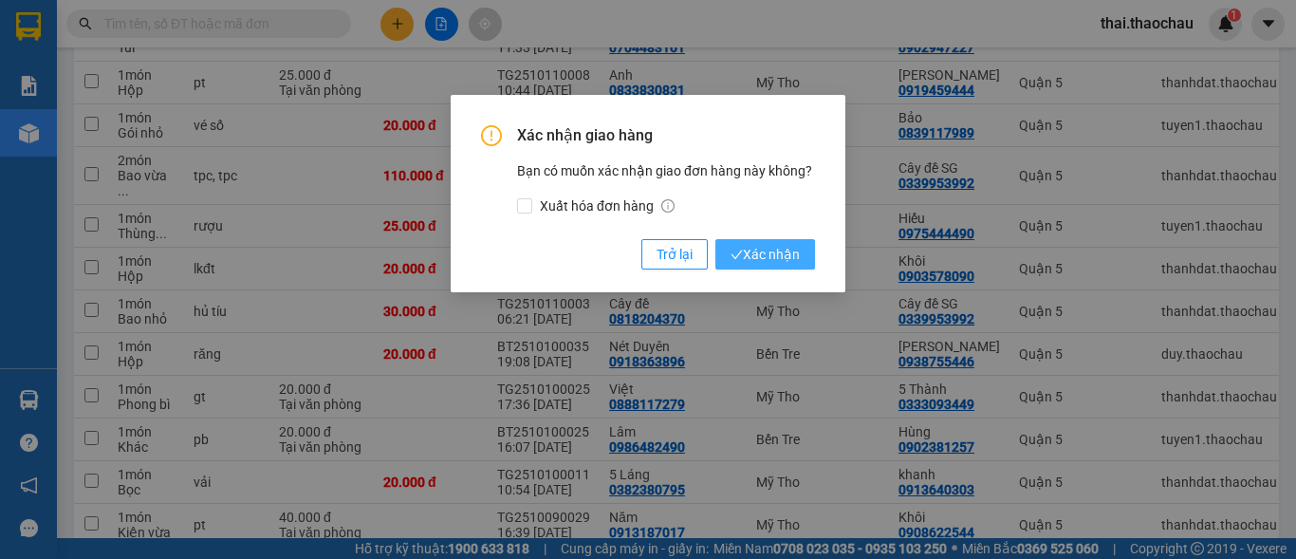
click at [739, 250] on icon "check" at bounding box center [736, 255] width 12 height 12
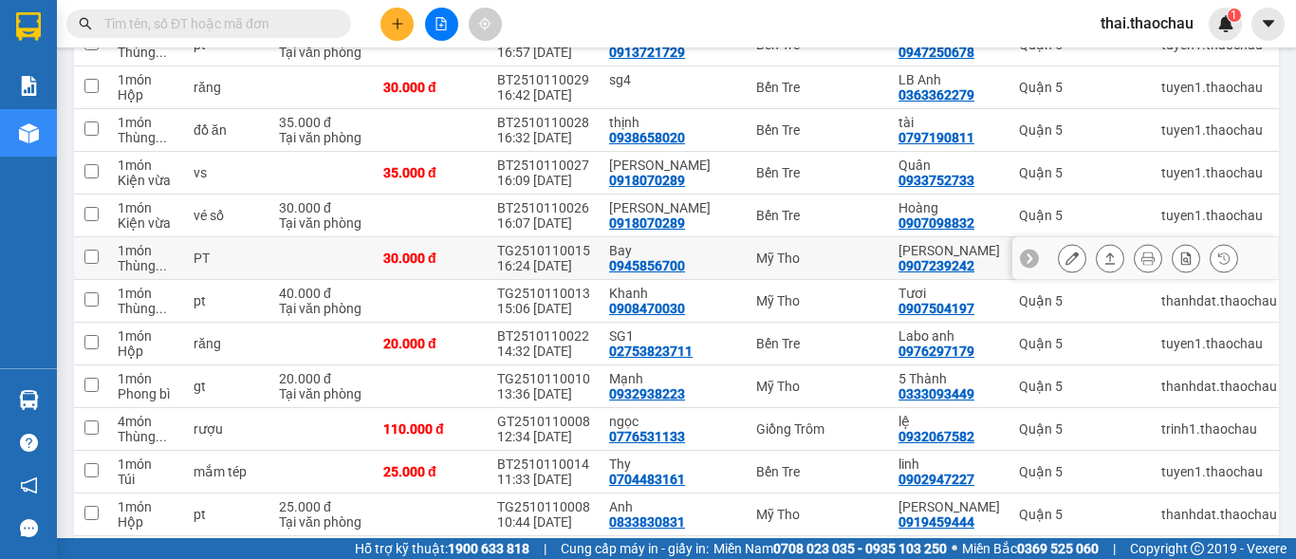
scroll to position [378, 0]
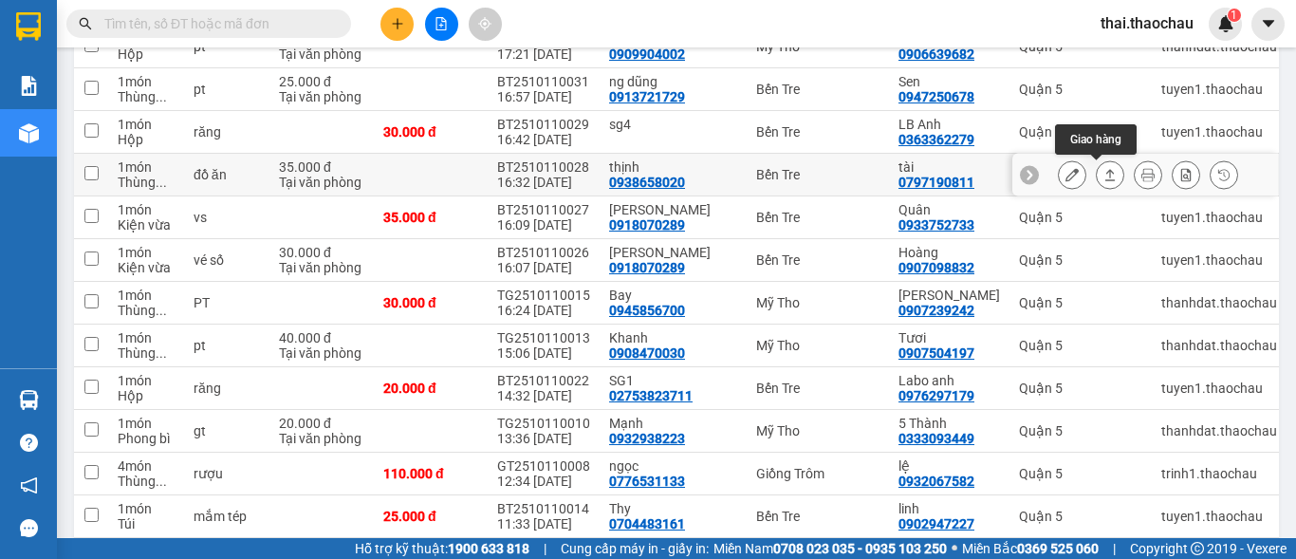
click at [1097, 176] on button at bounding box center [1110, 174] width 27 height 33
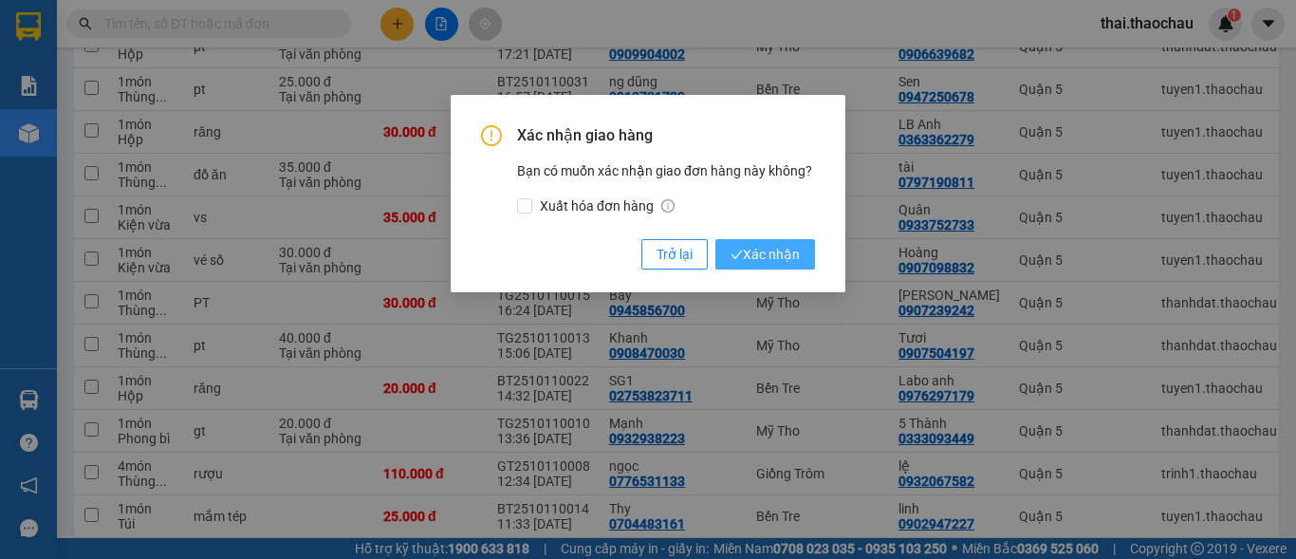
click at [758, 250] on span "Xác nhận" at bounding box center [764, 254] width 69 height 21
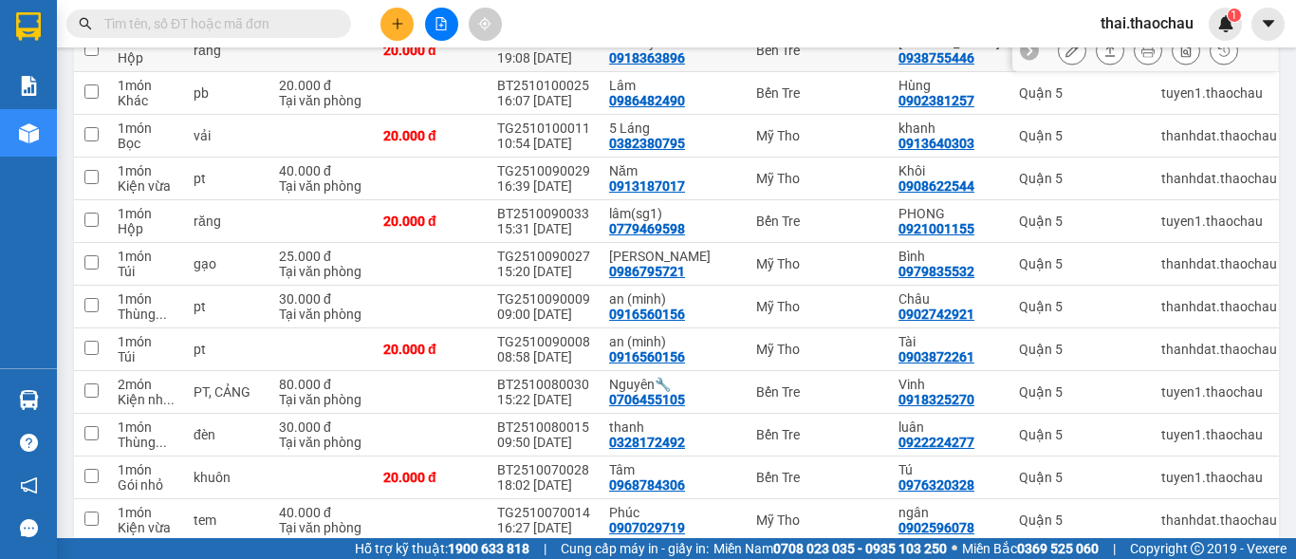
scroll to position [1189, 0]
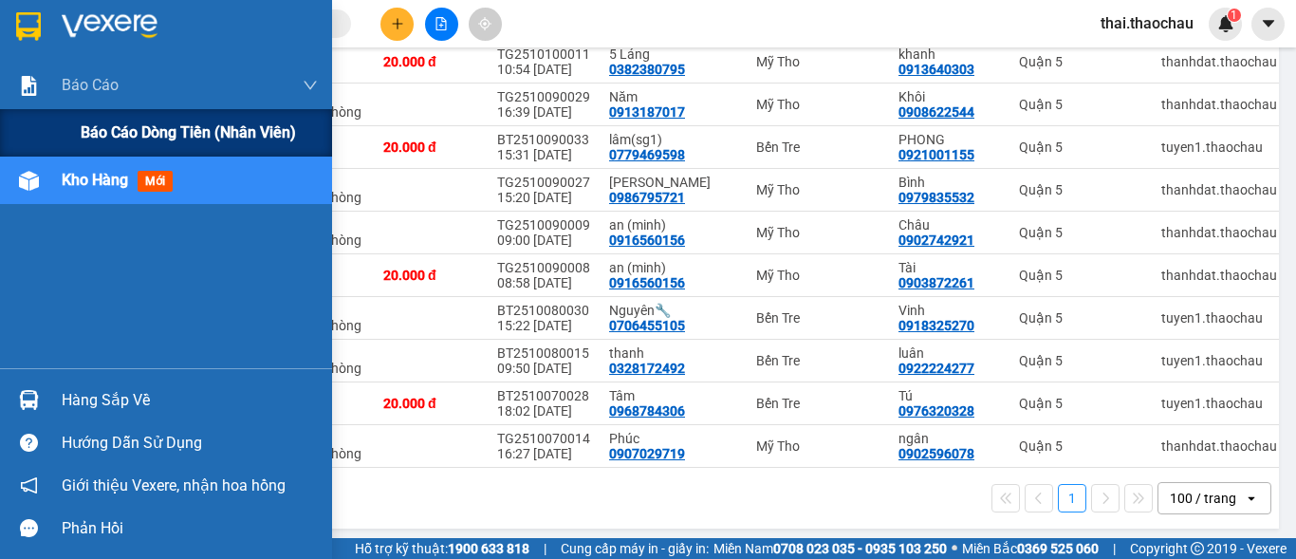
click at [125, 123] on span "Báo cáo dòng tiền (nhân viên)" at bounding box center [188, 132] width 215 height 24
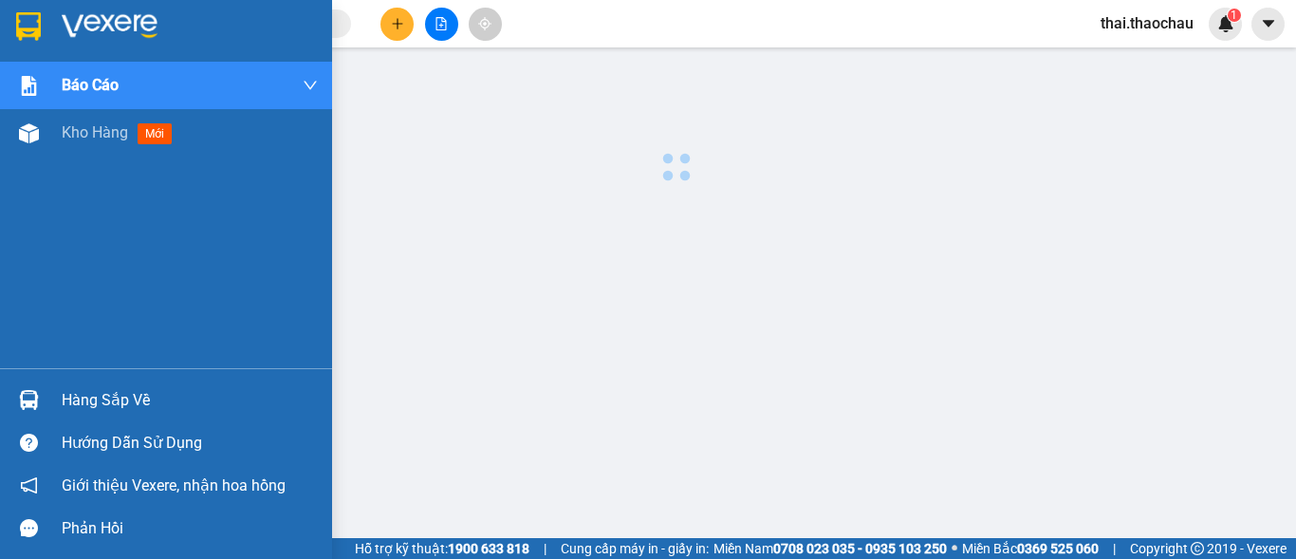
click at [93, 399] on div "Hàng sắp về" at bounding box center [190, 400] width 256 height 28
click at [83, 128] on span "Kho hàng" at bounding box center [95, 132] width 66 height 18
